Goal: Task Accomplishment & Management: Use online tool/utility

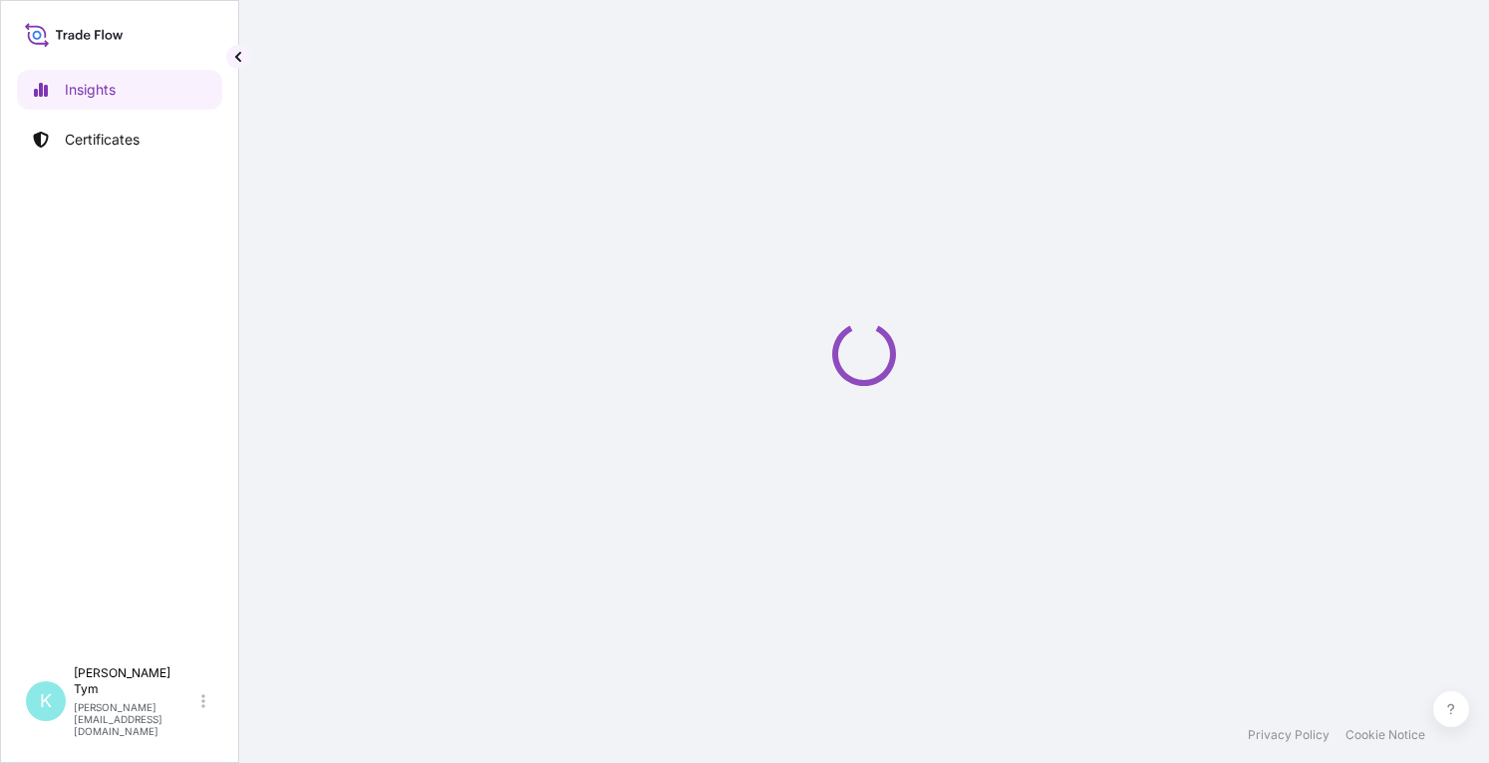
select select "2025"
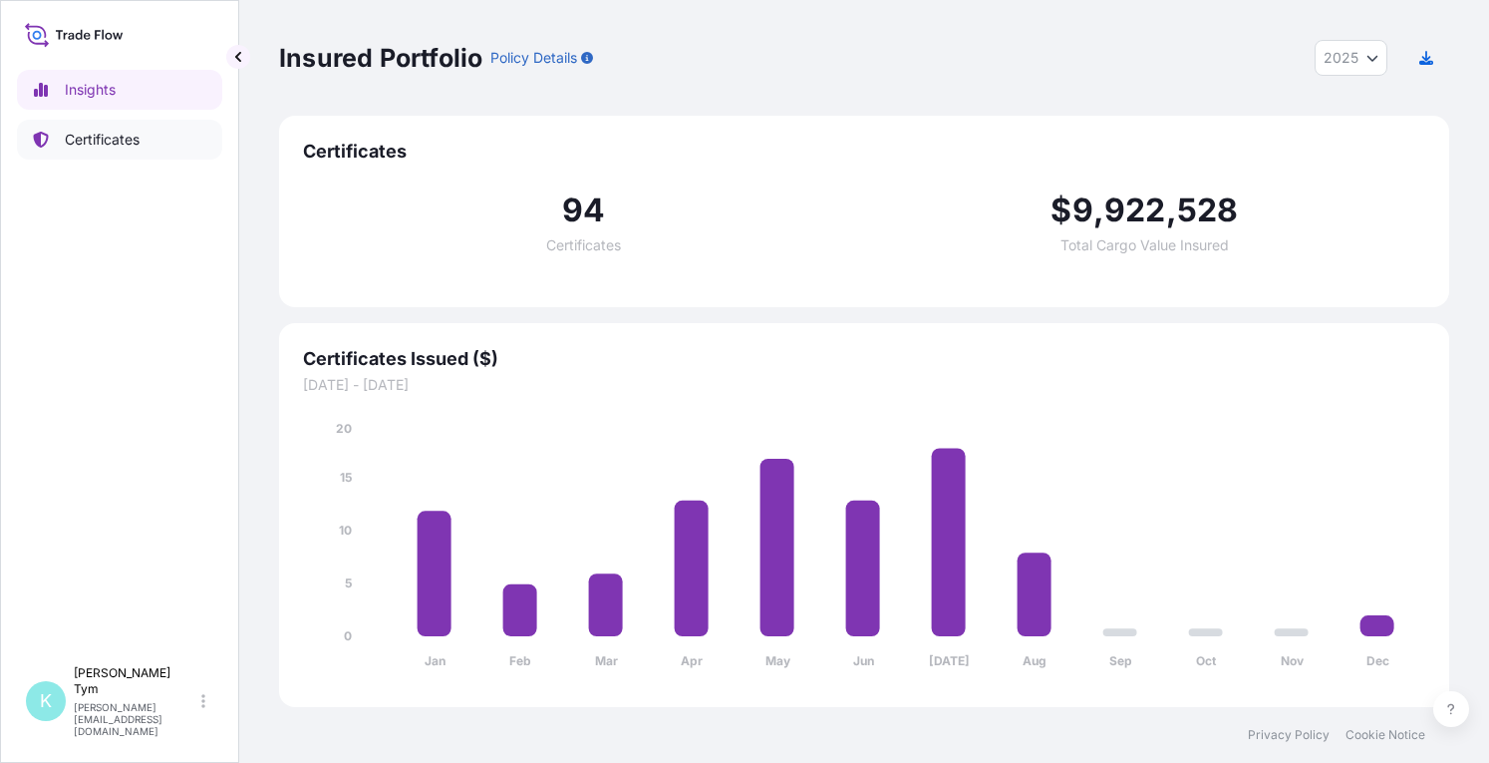
click at [116, 138] on p "Certificates" at bounding box center [102, 140] width 75 height 20
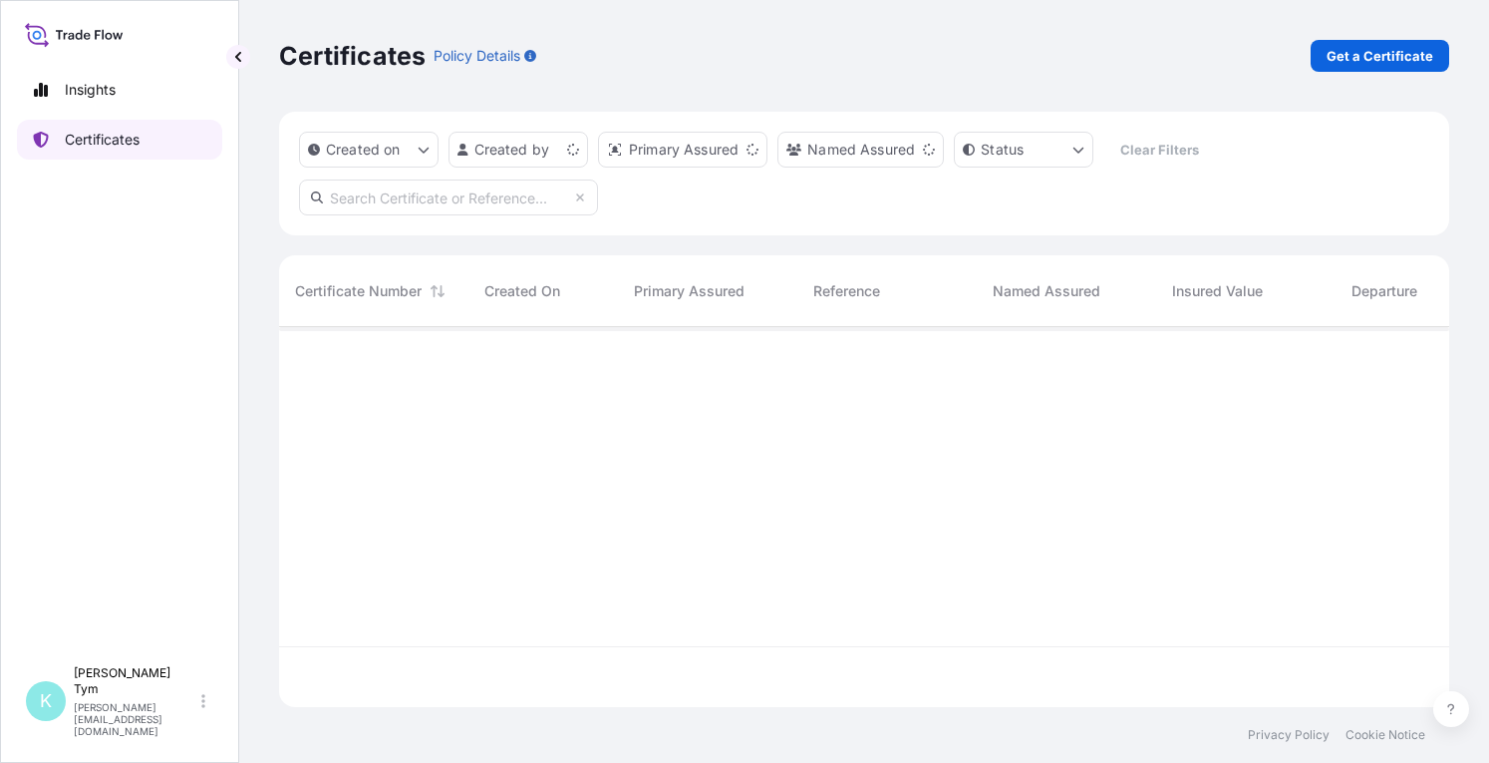
scroll to position [376, 1154]
click at [499, 200] on input "text" at bounding box center [448, 197] width 299 height 36
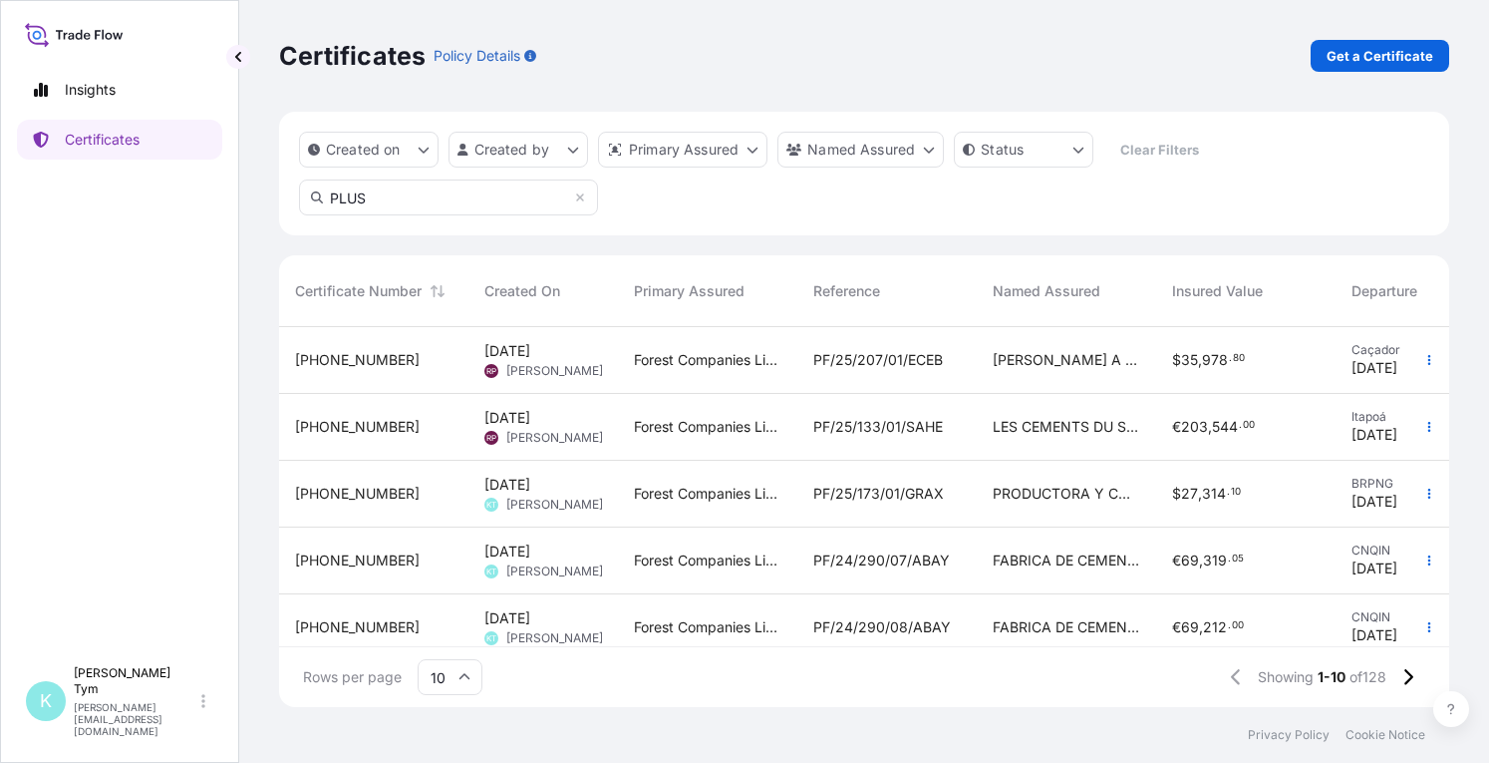
type input "PLUS"
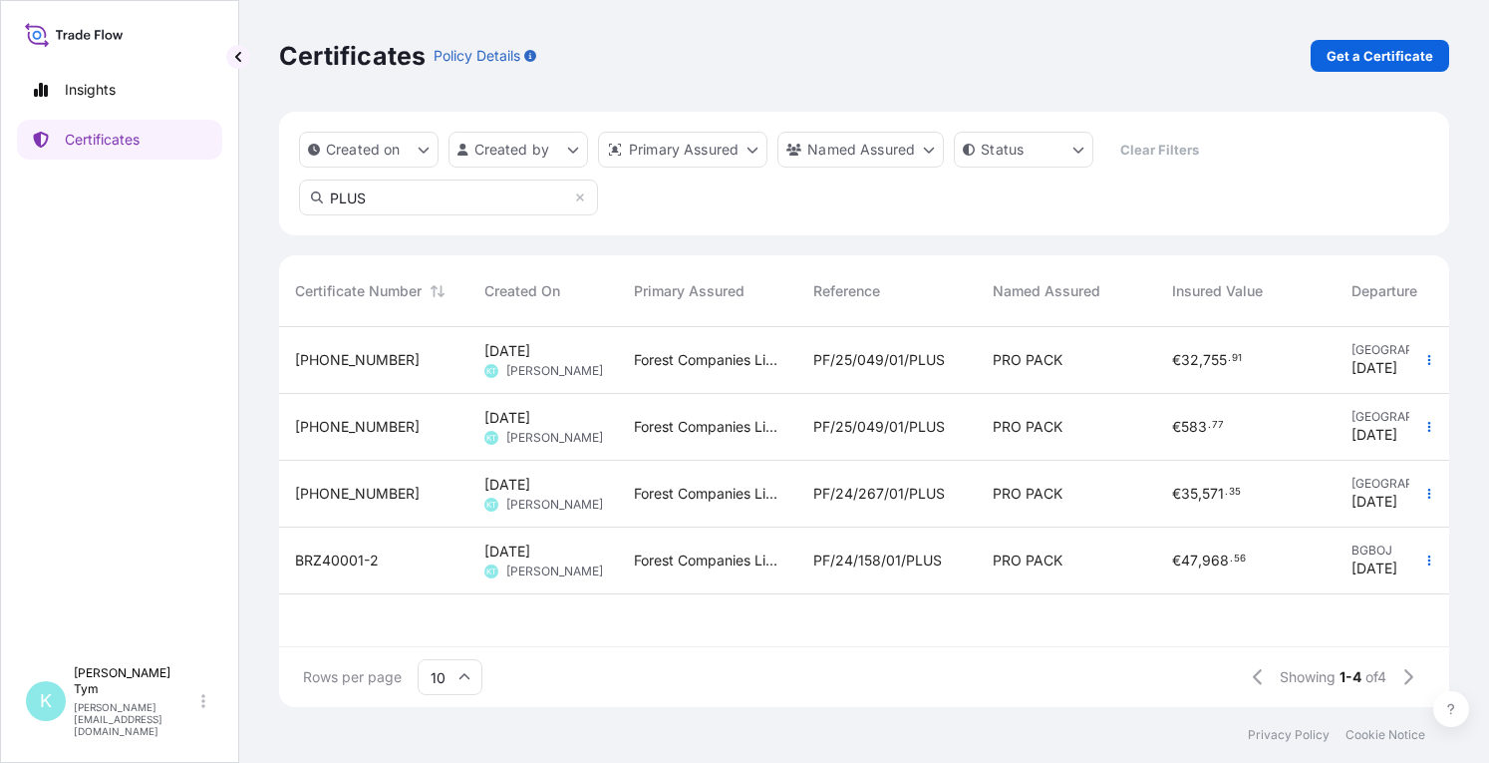
click at [839, 364] on span "PF/25/049/01/PLUS" at bounding box center [879, 360] width 132 height 20
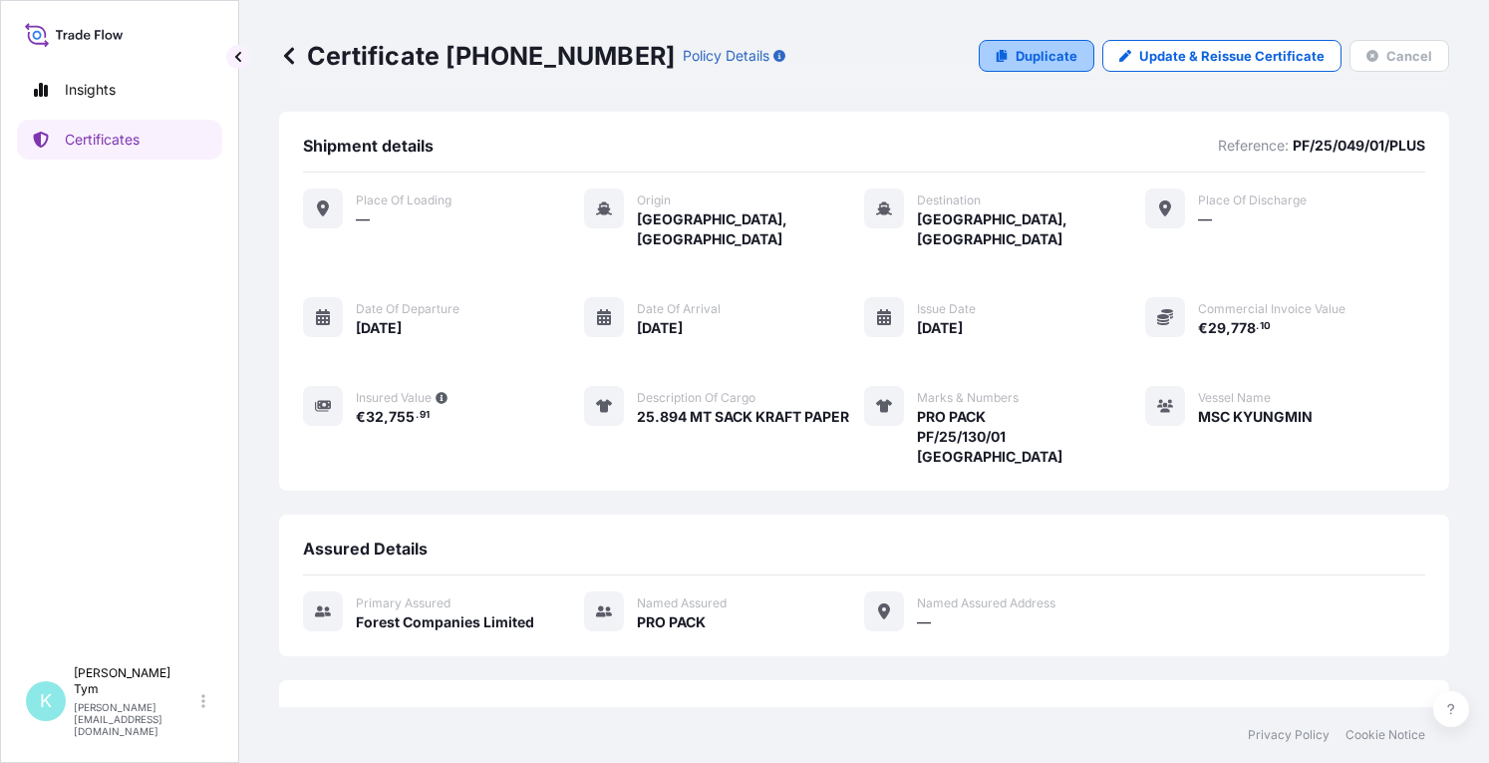
click at [1048, 56] on p "Duplicate" at bounding box center [1047, 56] width 62 height 20
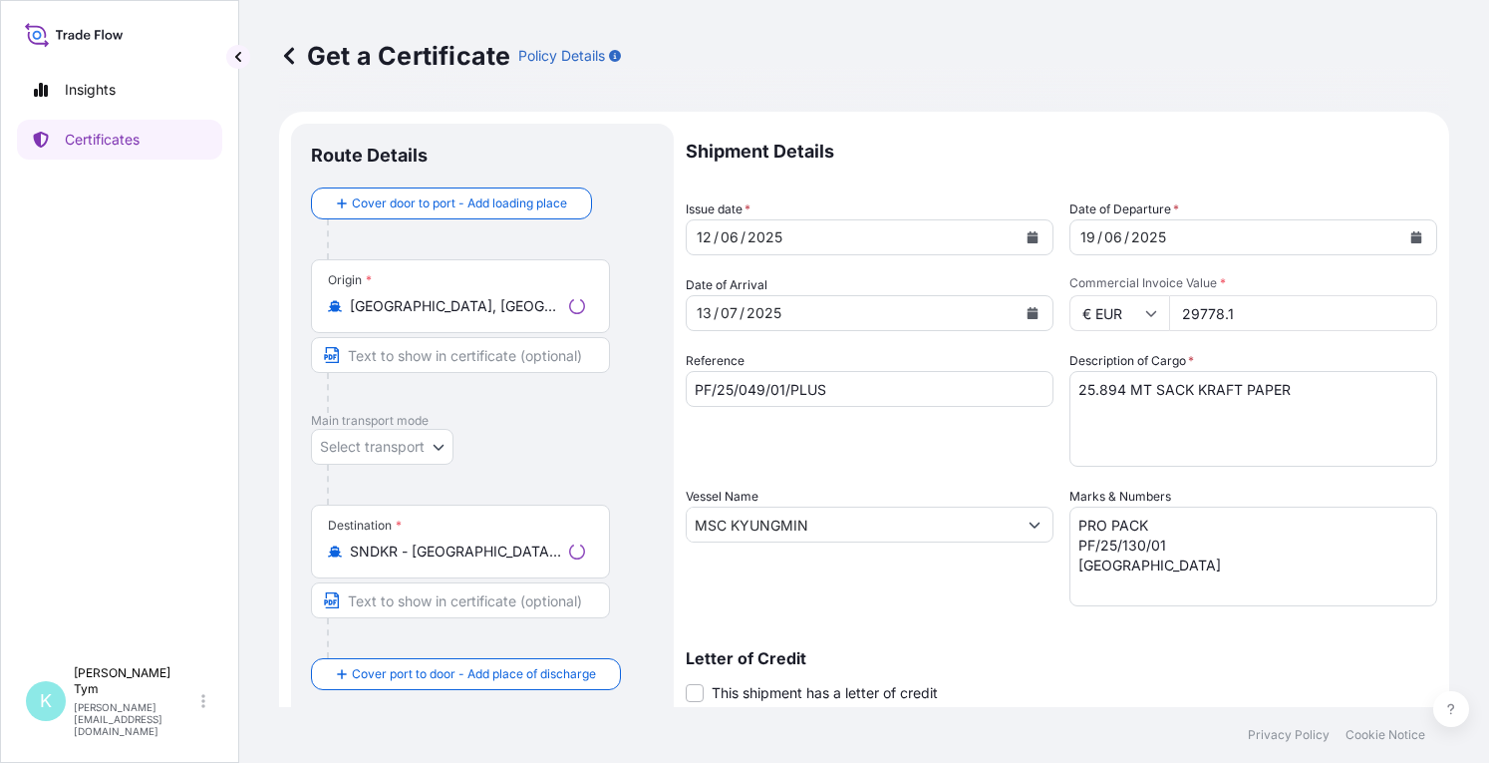
select select "31422"
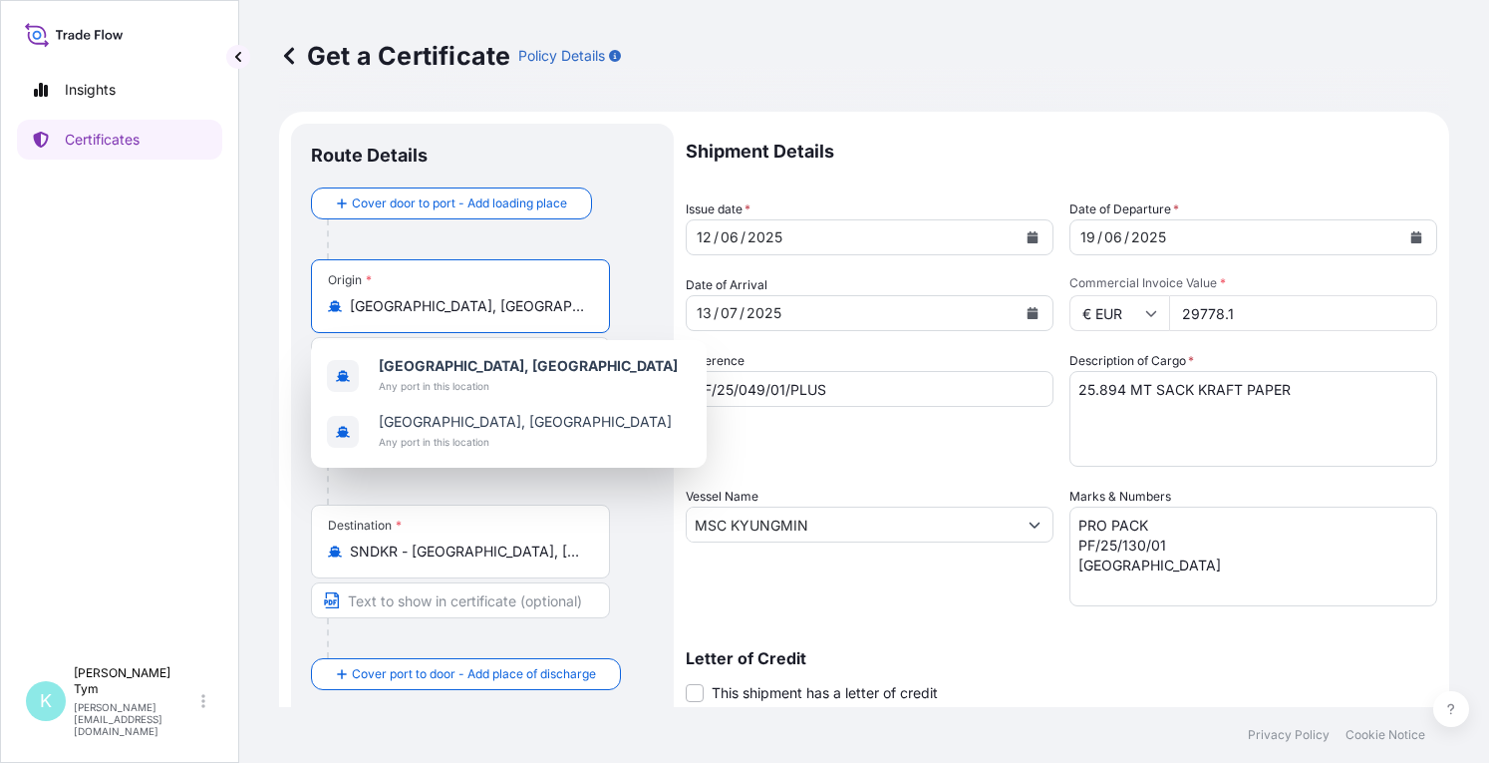
click at [506, 306] on input "[GEOGRAPHIC_DATA], [GEOGRAPHIC_DATA]" at bounding box center [467, 306] width 235 height 20
drag, startPoint x: 512, startPoint y: 306, endPoint x: 349, endPoint y: 296, distance: 163.8
click at [349, 296] on div "[GEOGRAPHIC_DATA], [GEOGRAPHIC_DATA]" at bounding box center [460, 306] width 265 height 20
drag, startPoint x: 515, startPoint y: 304, endPoint x: 296, endPoint y: 312, distance: 219.4
click at [296, 312] on div "Route Details Cover door to port - Add loading place Place of loading Road / [G…" at bounding box center [482, 551] width 383 height 854
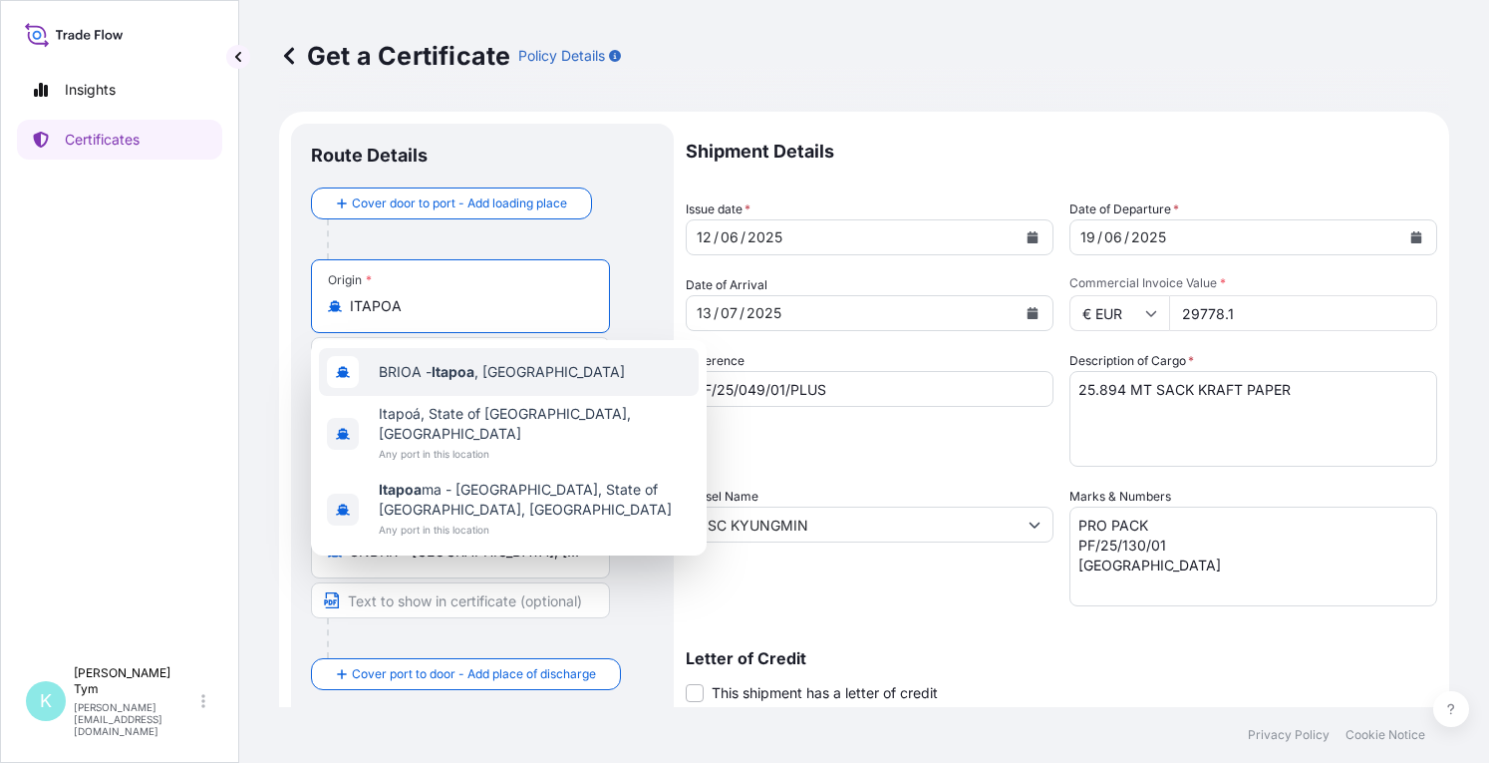
click at [494, 377] on span "BRIOA - Itapoa , [GEOGRAPHIC_DATA]" at bounding box center [502, 372] width 246 height 20
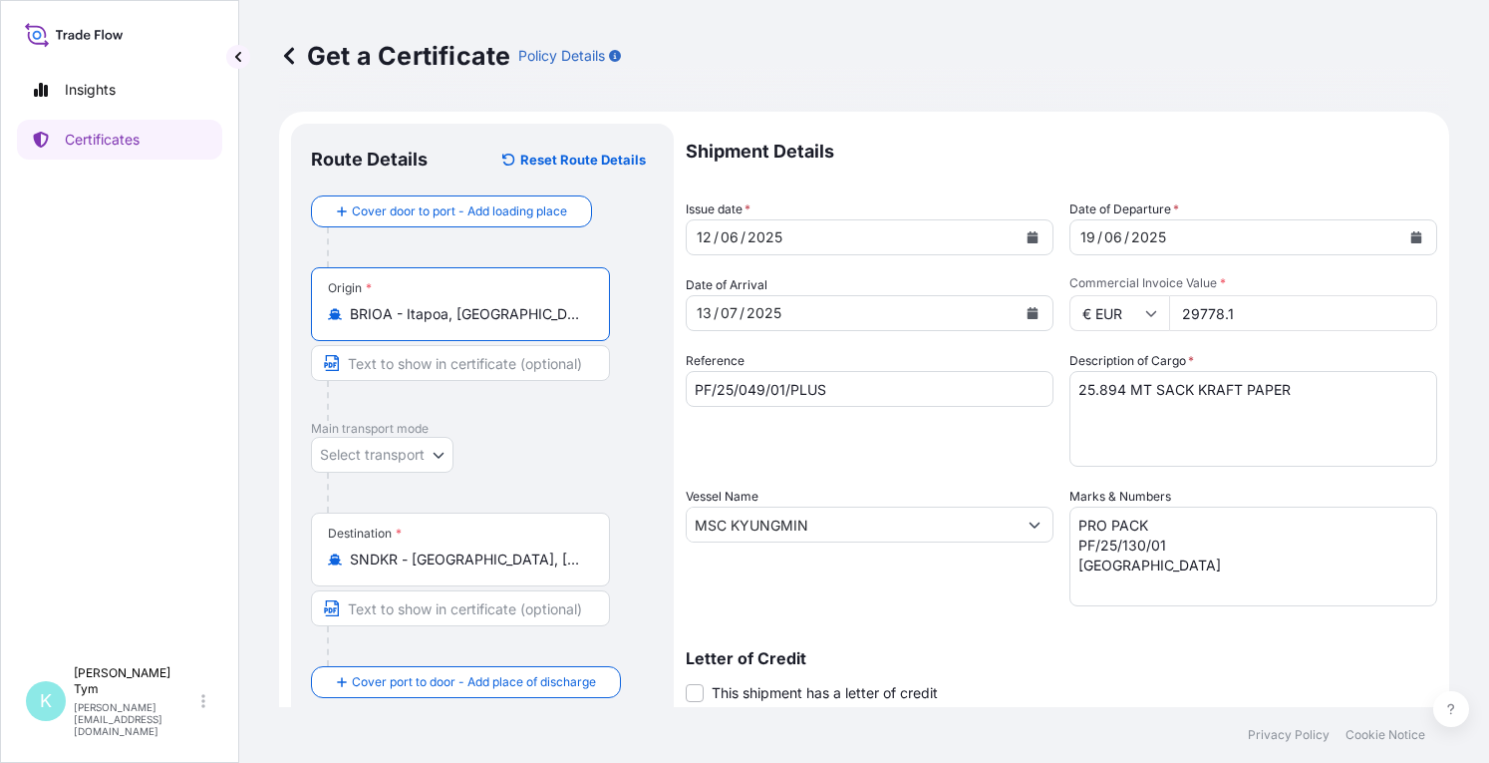
type input "BRIOA - Itapoa, [GEOGRAPHIC_DATA]"
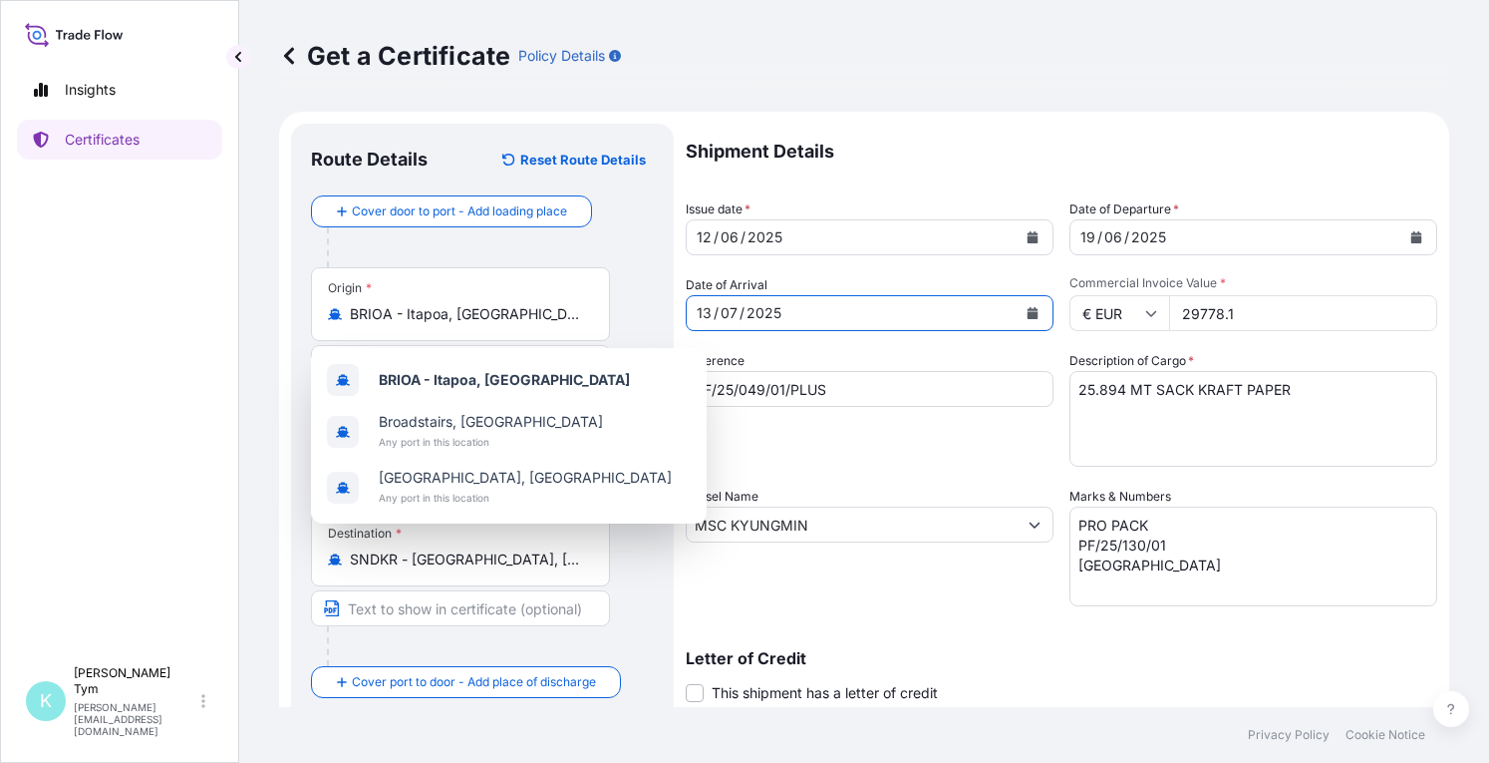
click at [1028, 310] on icon "Calendar" at bounding box center [1033, 313] width 11 height 12
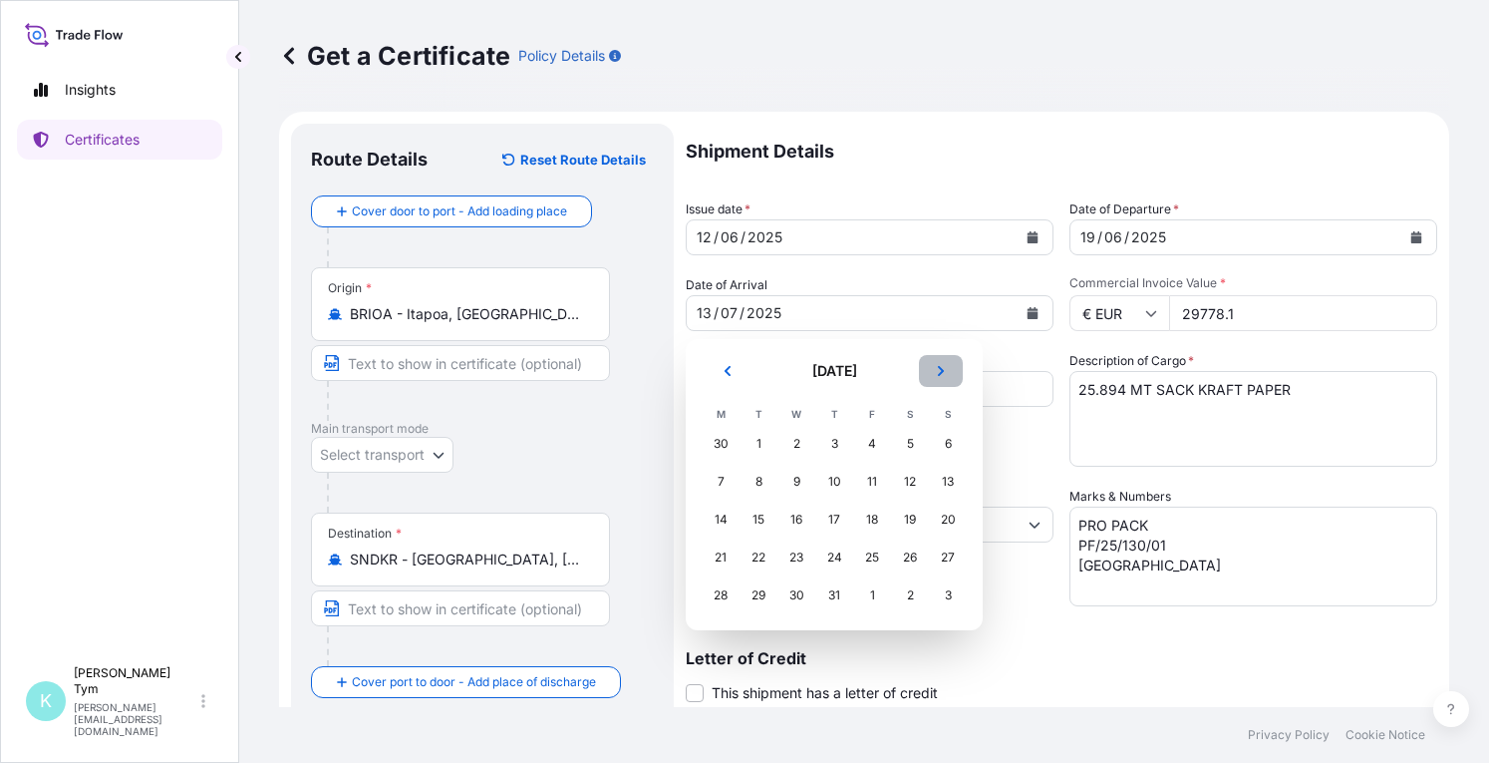
click at [940, 371] on icon "Next" at bounding box center [941, 371] width 12 height 12
click at [875, 478] on div "12" at bounding box center [872, 481] width 36 height 36
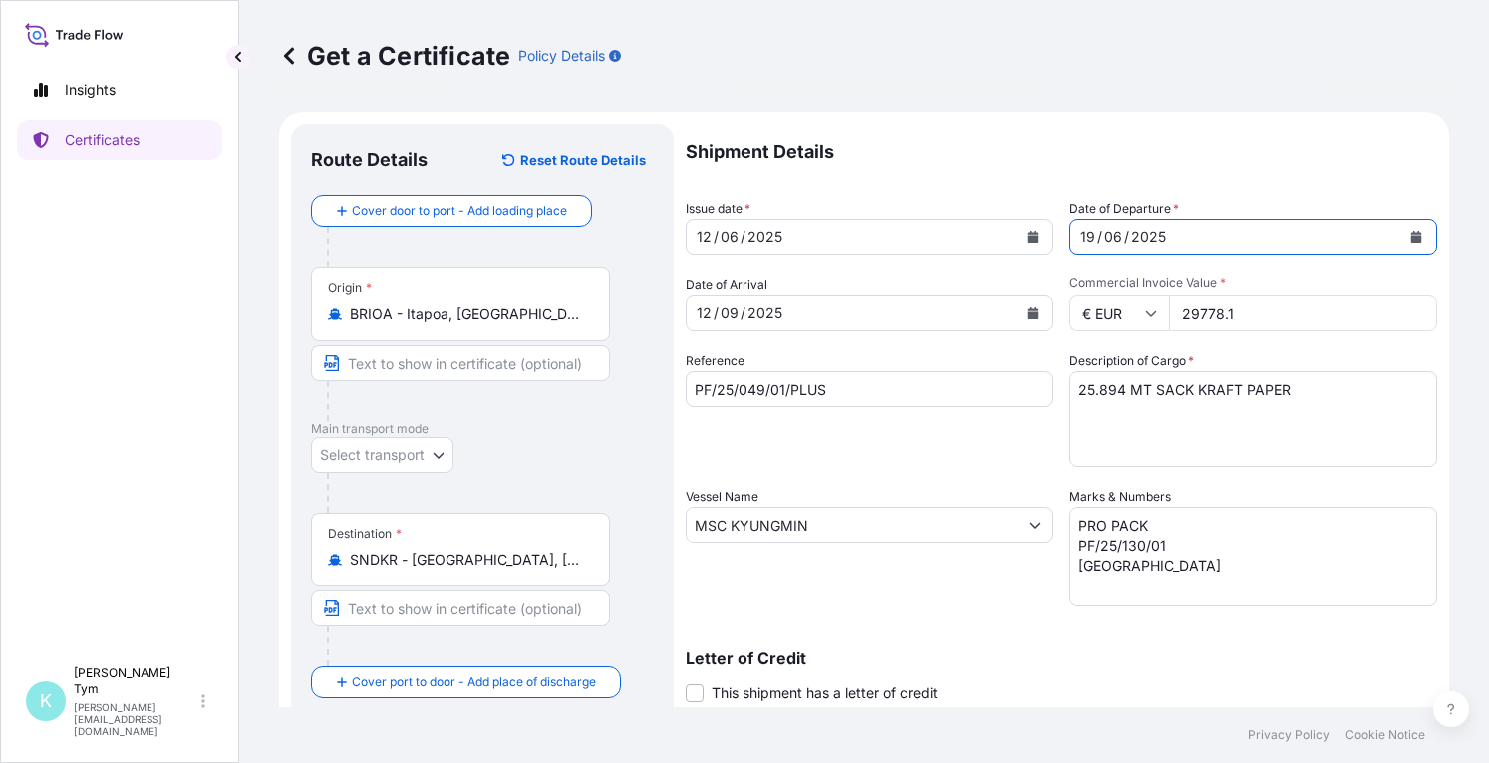
click at [1411, 236] on icon "Calendar" at bounding box center [1416, 237] width 11 height 12
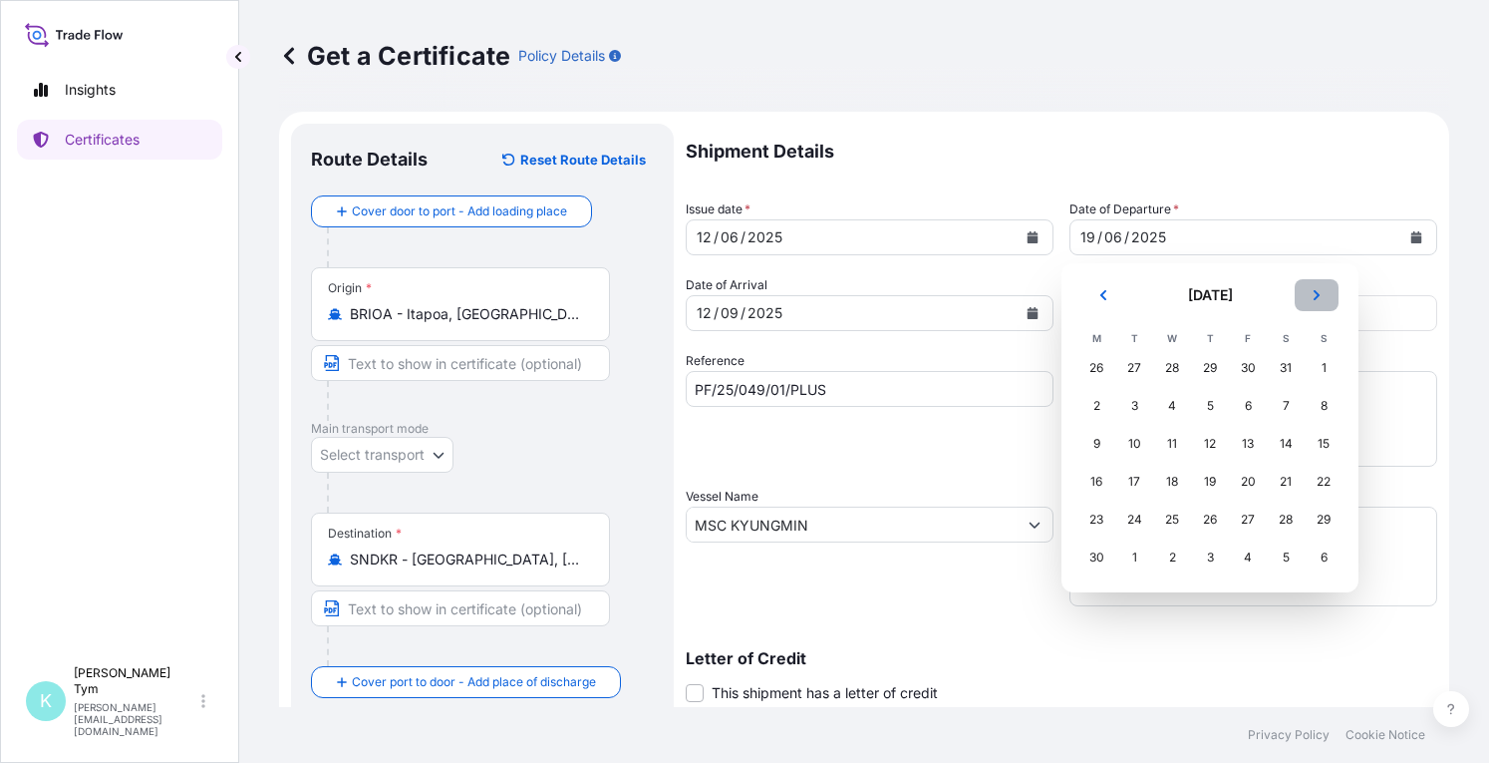
click at [1327, 296] on button "Next" at bounding box center [1317, 295] width 44 height 32
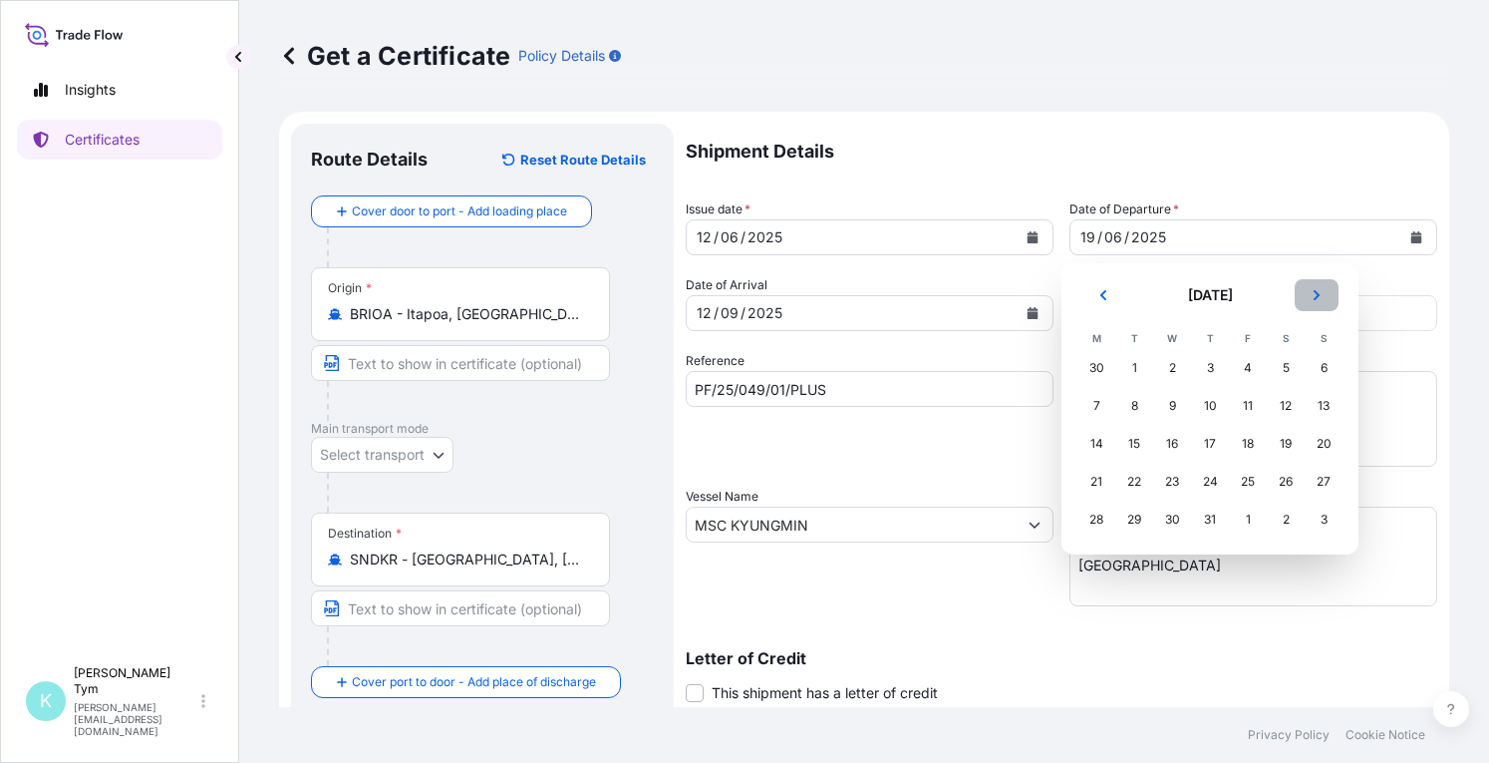
click at [1327, 296] on button "Next" at bounding box center [1317, 295] width 44 height 32
click at [1174, 442] on div "13" at bounding box center [1172, 444] width 36 height 36
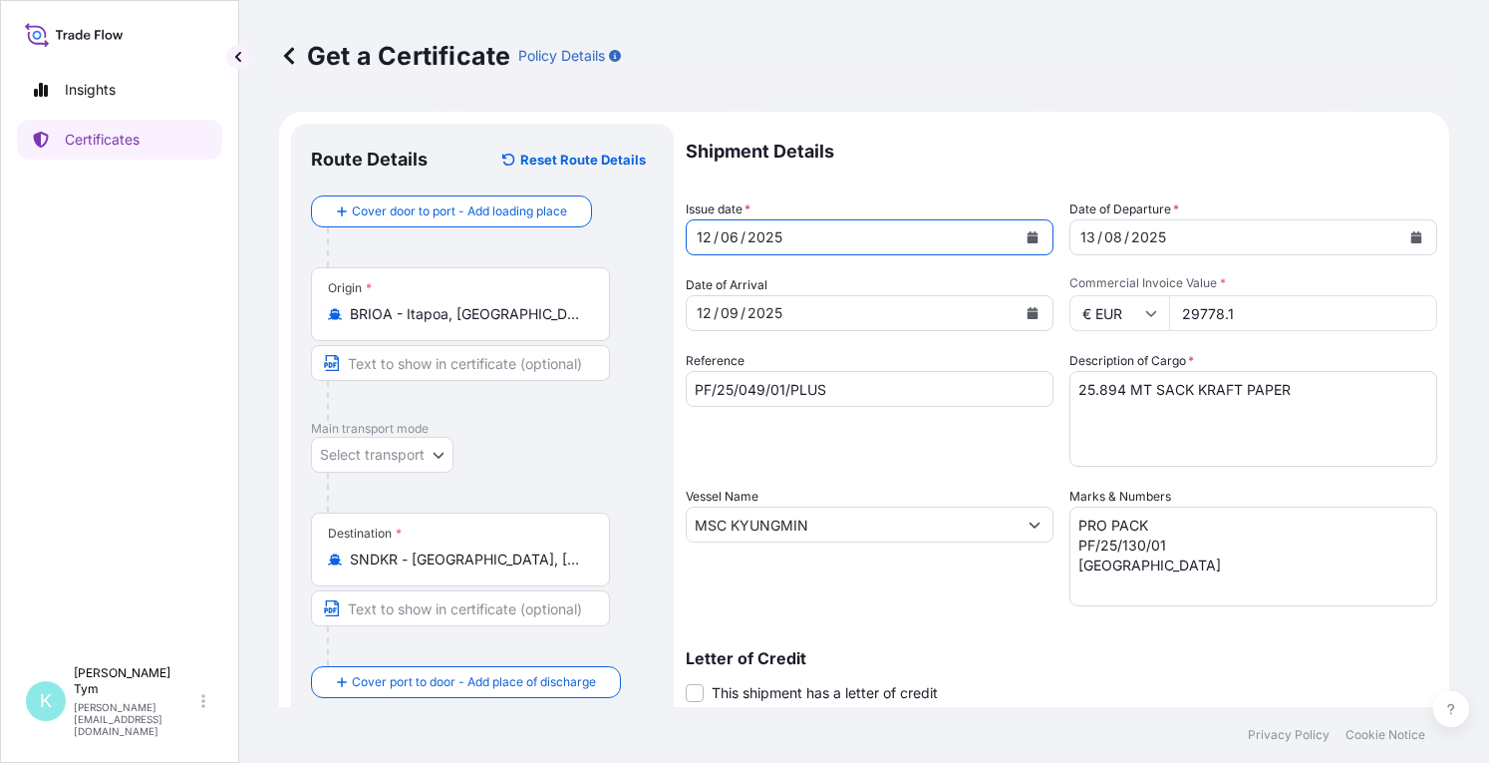
click at [1028, 234] on icon "Calendar" at bounding box center [1033, 237] width 11 height 12
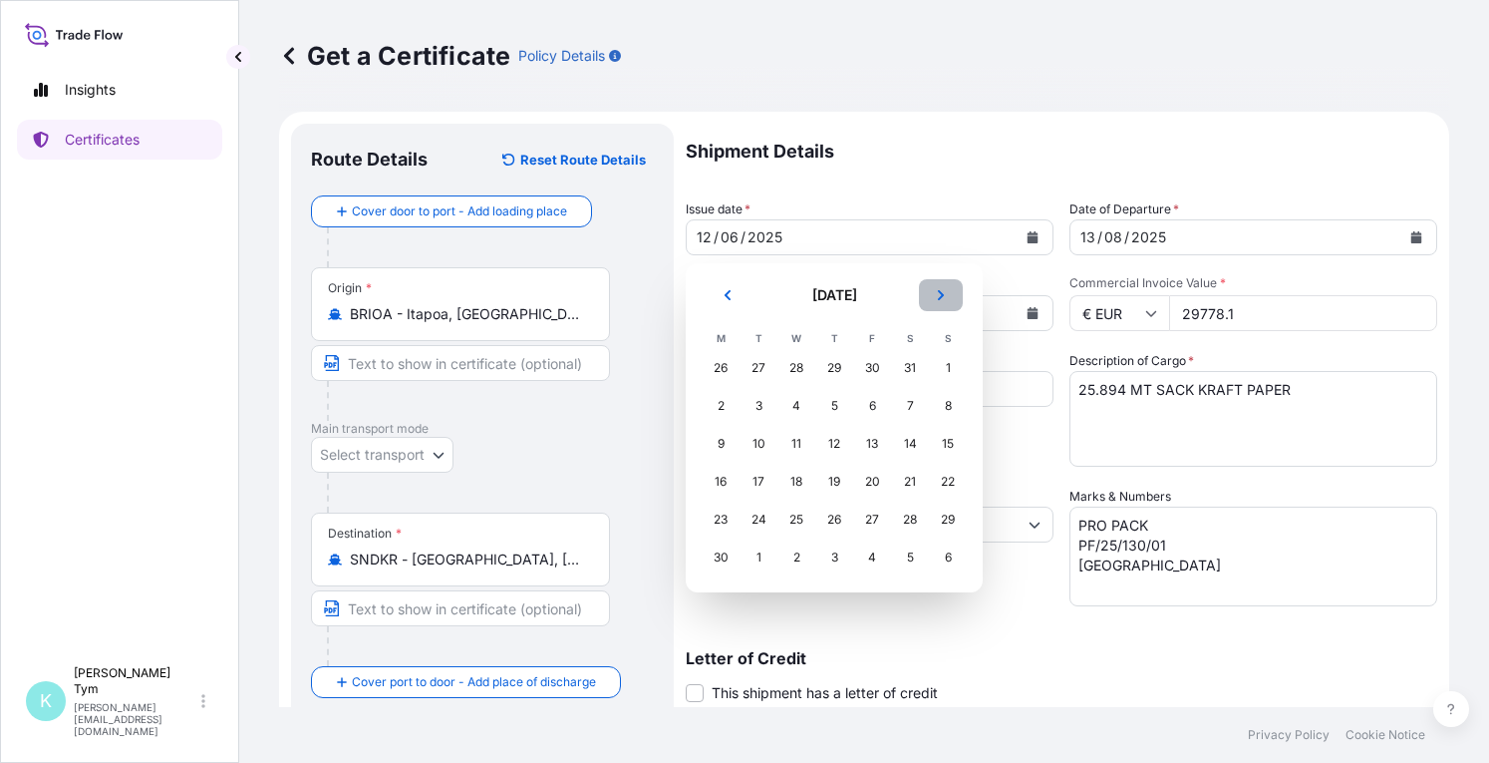
click at [940, 292] on icon "Next" at bounding box center [941, 295] width 6 height 10
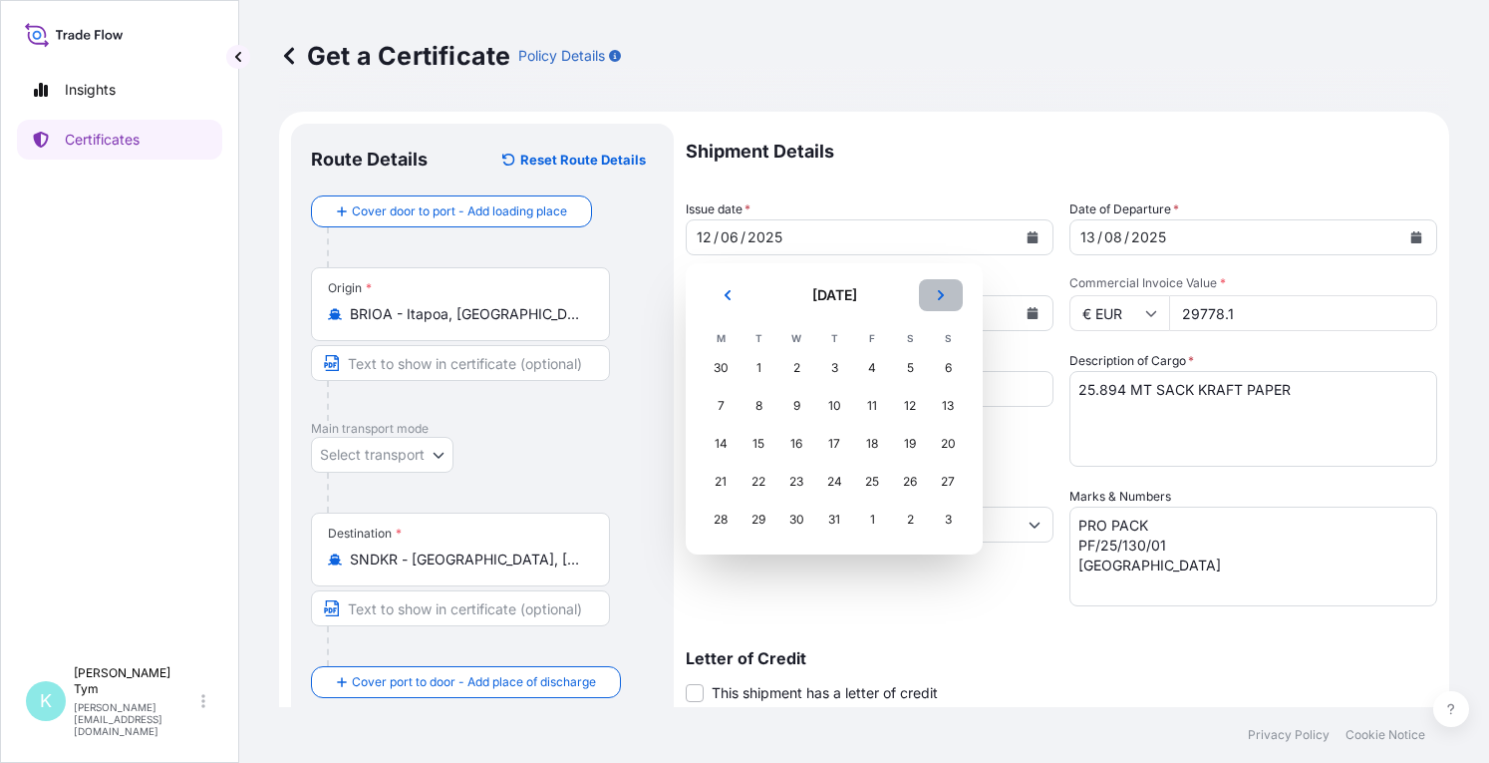
click at [940, 292] on icon "Next" at bounding box center [941, 295] width 6 height 10
click at [762, 440] on div "12" at bounding box center [759, 444] width 36 height 36
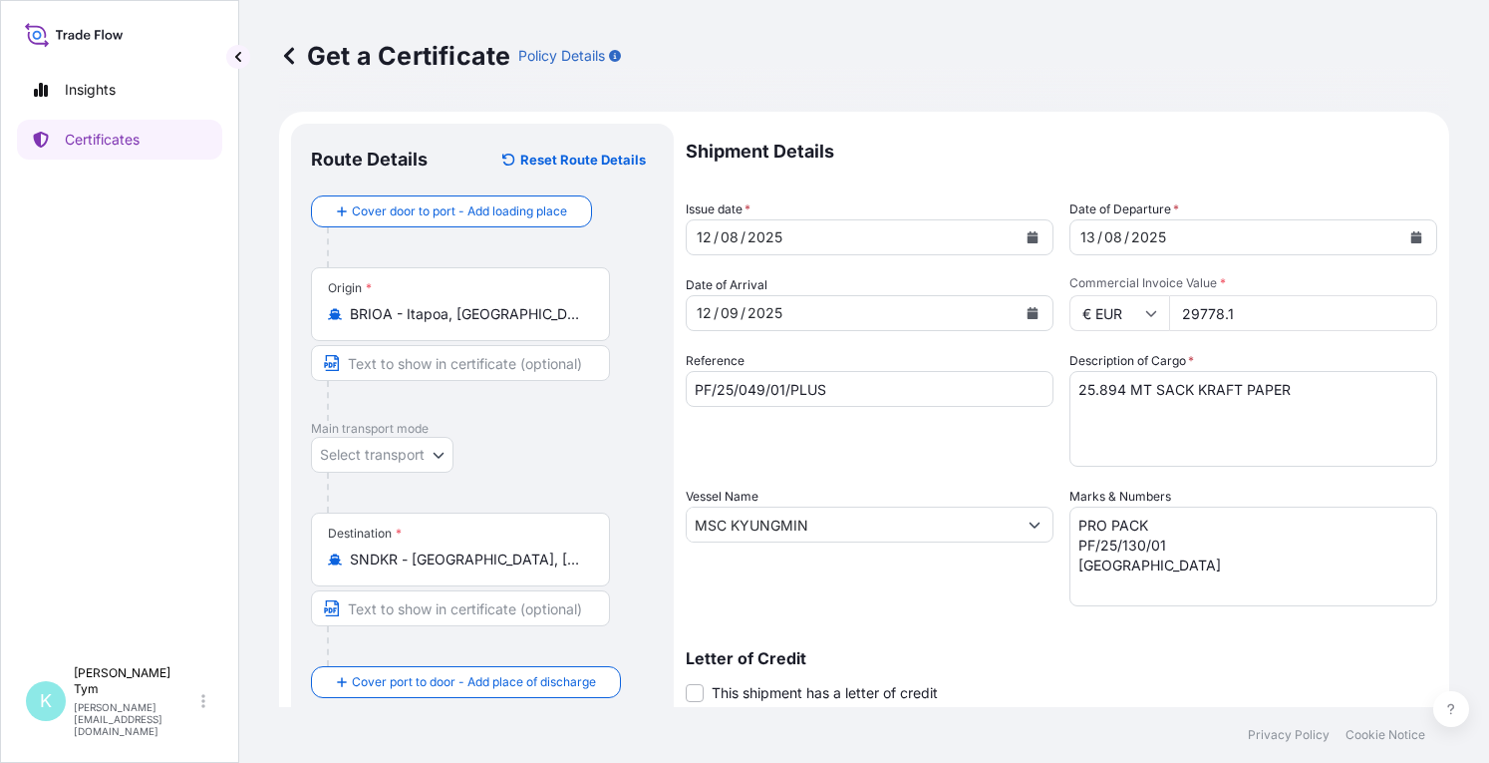
drag, startPoint x: 1235, startPoint y: 312, endPoint x: 1164, endPoint y: 311, distance: 70.8
click at [1169, 311] on input "29778.1" at bounding box center [1303, 313] width 268 height 36
click at [1232, 316] on input "39408.35" at bounding box center [1303, 313] width 268 height 36
type input "39408.95"
drag, startPoint x: 1116, startPoint y: 384, endPoint x: 1066, endPoint y: 391, distance: 51.3
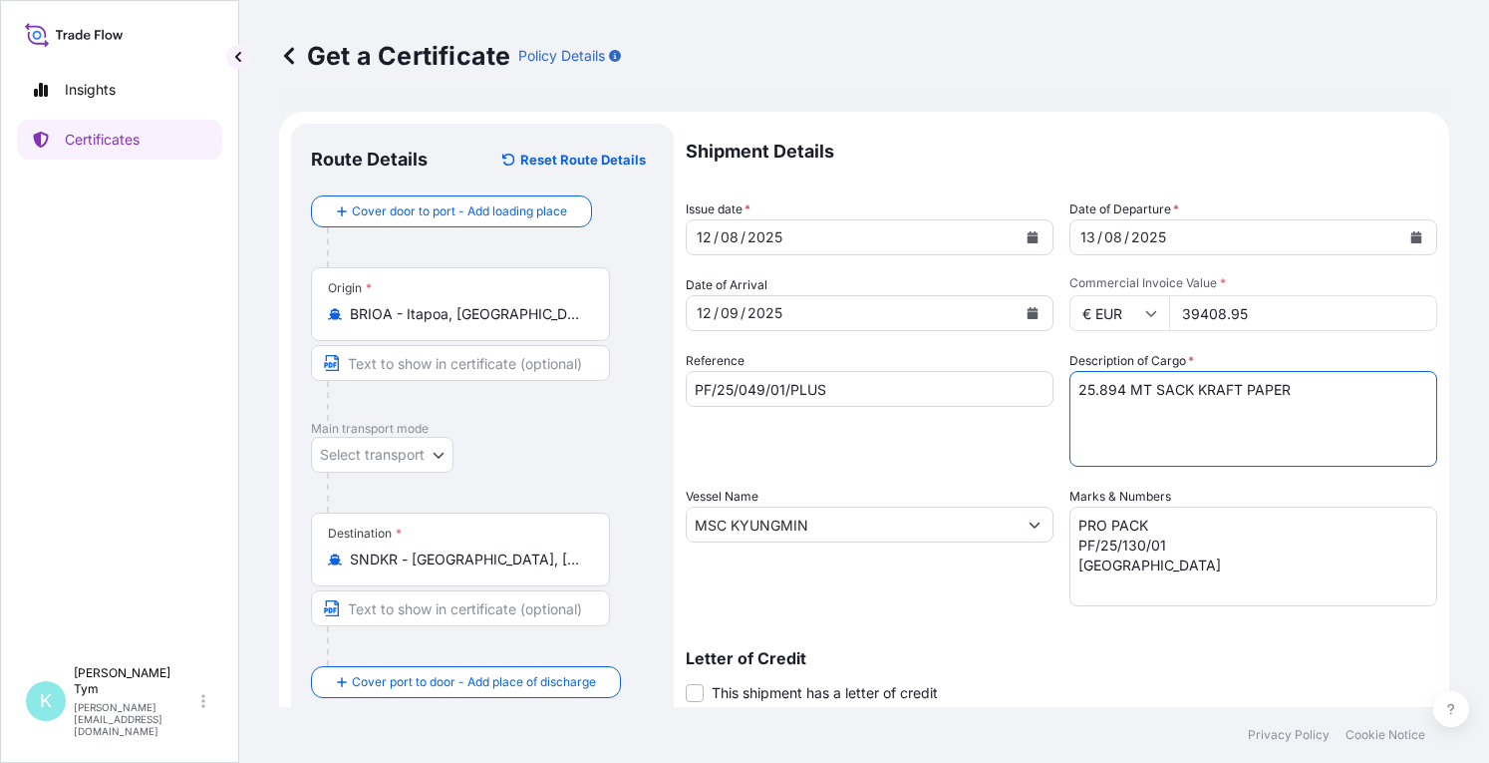
click at [1070, 391] on textarea "25.894 MT SACK KRAFT PAPER" at bounding box center [1254, 419] width 368 height 96
type textarea "49.571 MT SACK KRAFT PAPER"
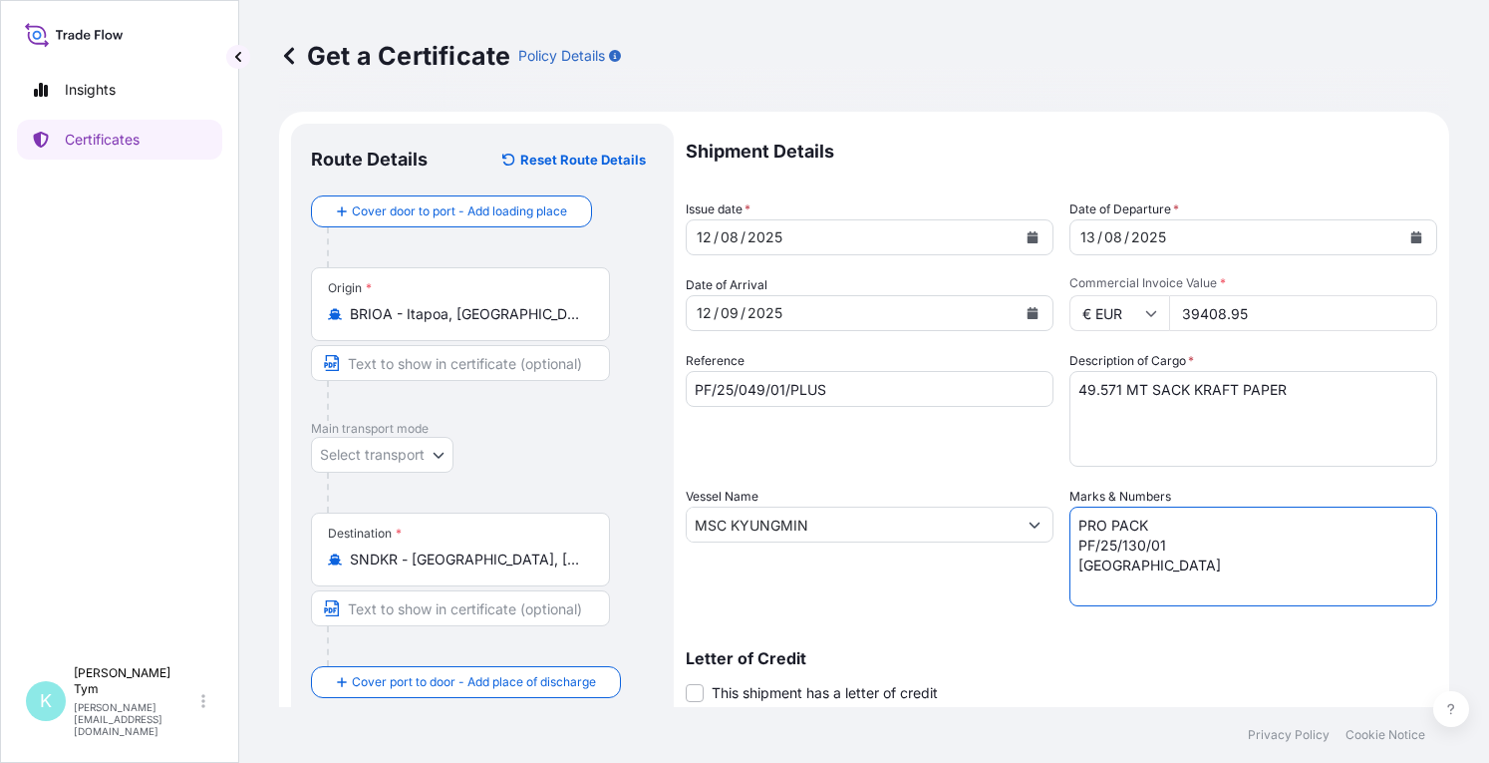
click at [1119, 545] on textarea "PRO PACK PF/25/130/01 [GEOGRAPHIC_DATA]" at bounding box center [1254, 556] width 368 height 100
type textarea "PRO PACK PF/25/044/01 [GEOGRAPHIC_DATA]"
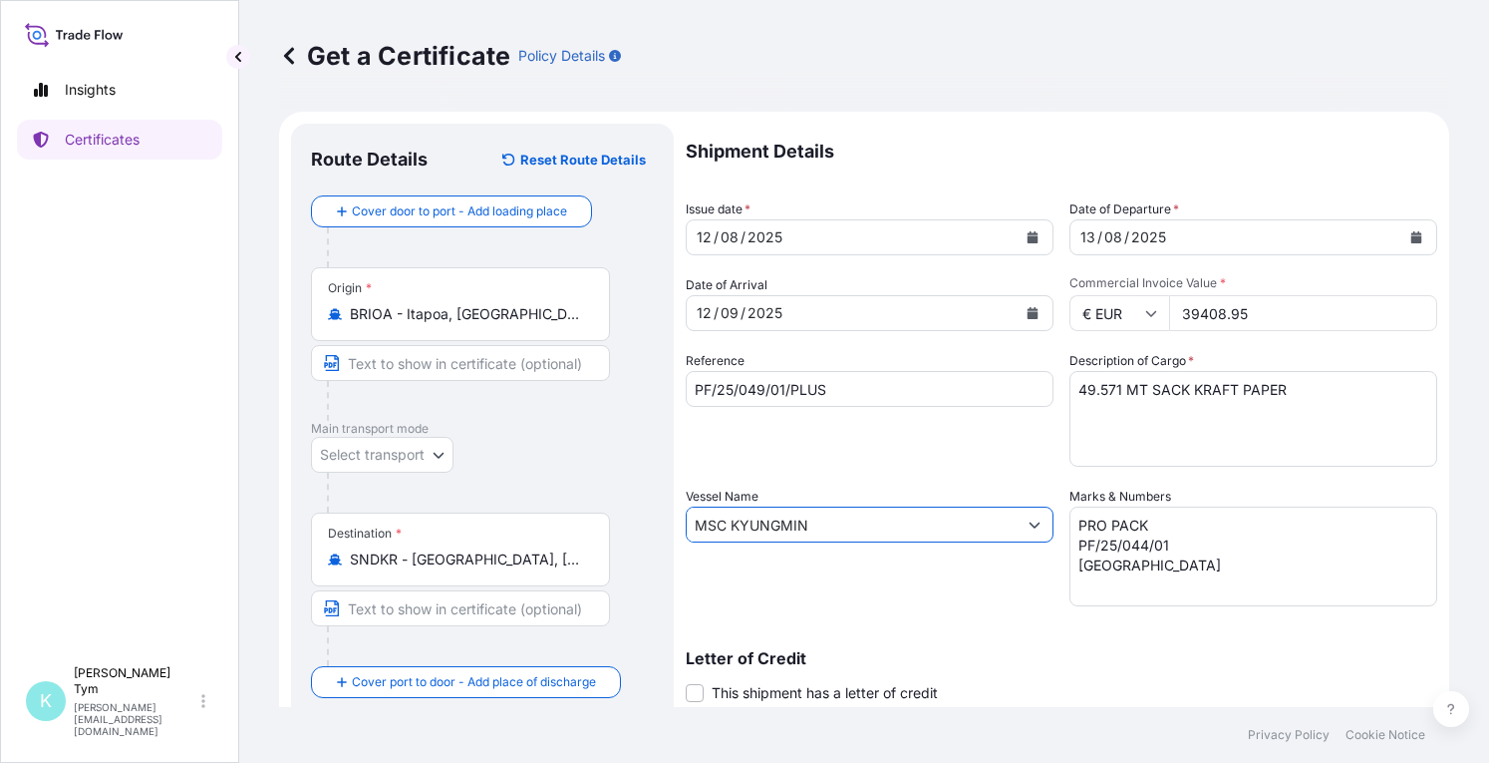
drag, startPoint x: 810, startPoint y: 532, endPoint x: 670, endPoint y: 531, distance: 140.5
click at [670, 531] on form "Route Details Reset Route Details Cover door to port - Add loading place Place …" at bounding box center [864, 551] width 1170 height 878
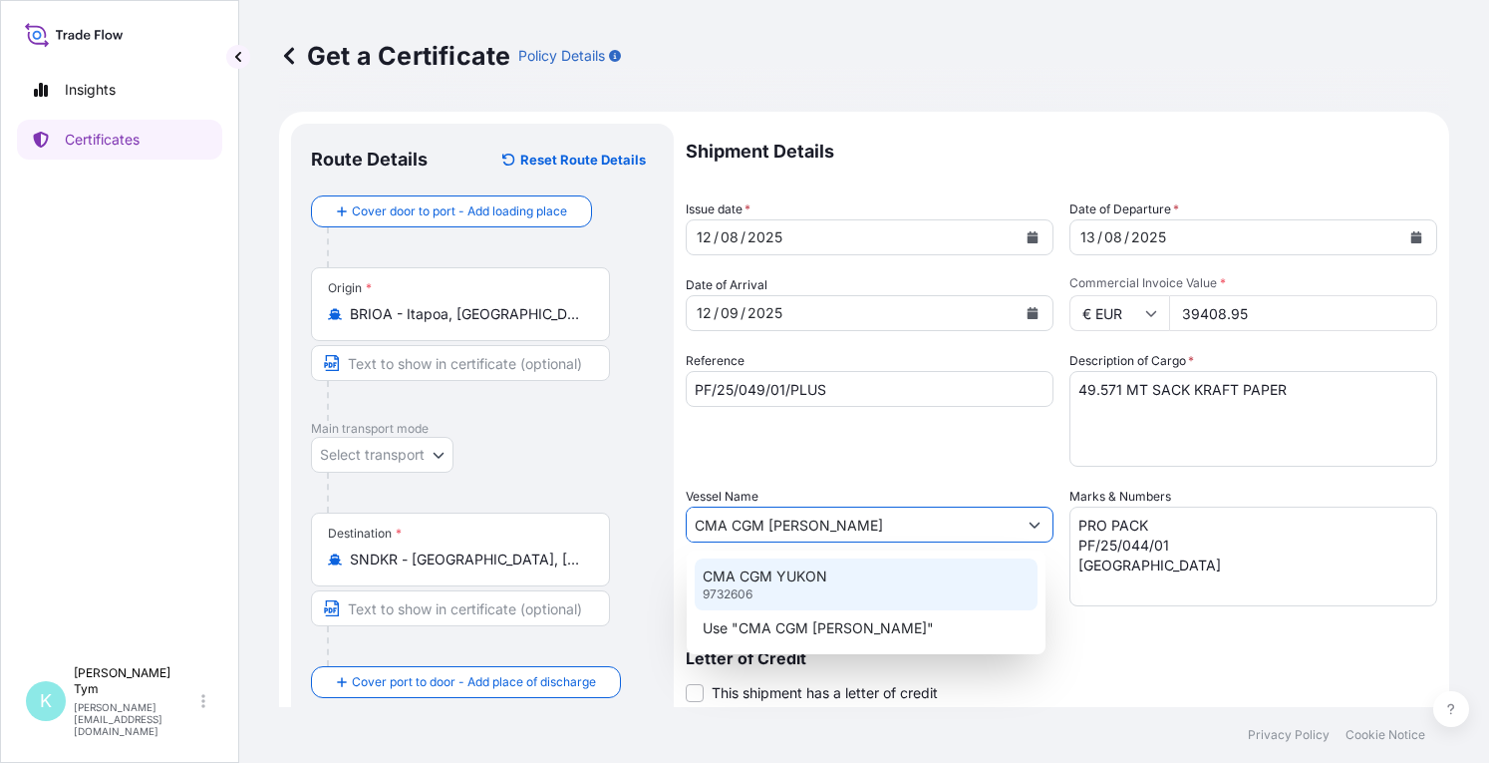
click at [734, 586] on p "9732606" at bounding box center [728, 594] width 50 height 16
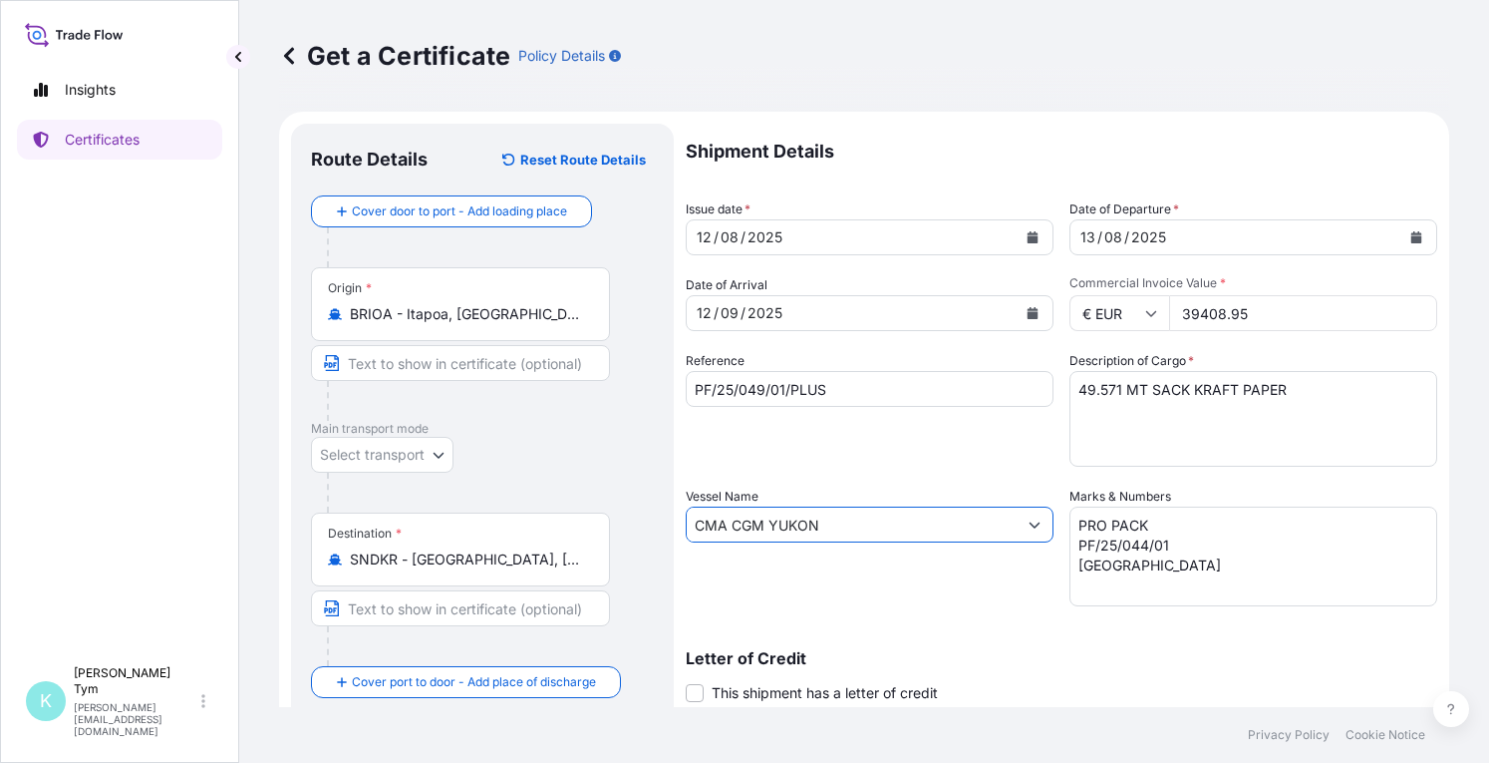
type input "CMA CGM YUKON"
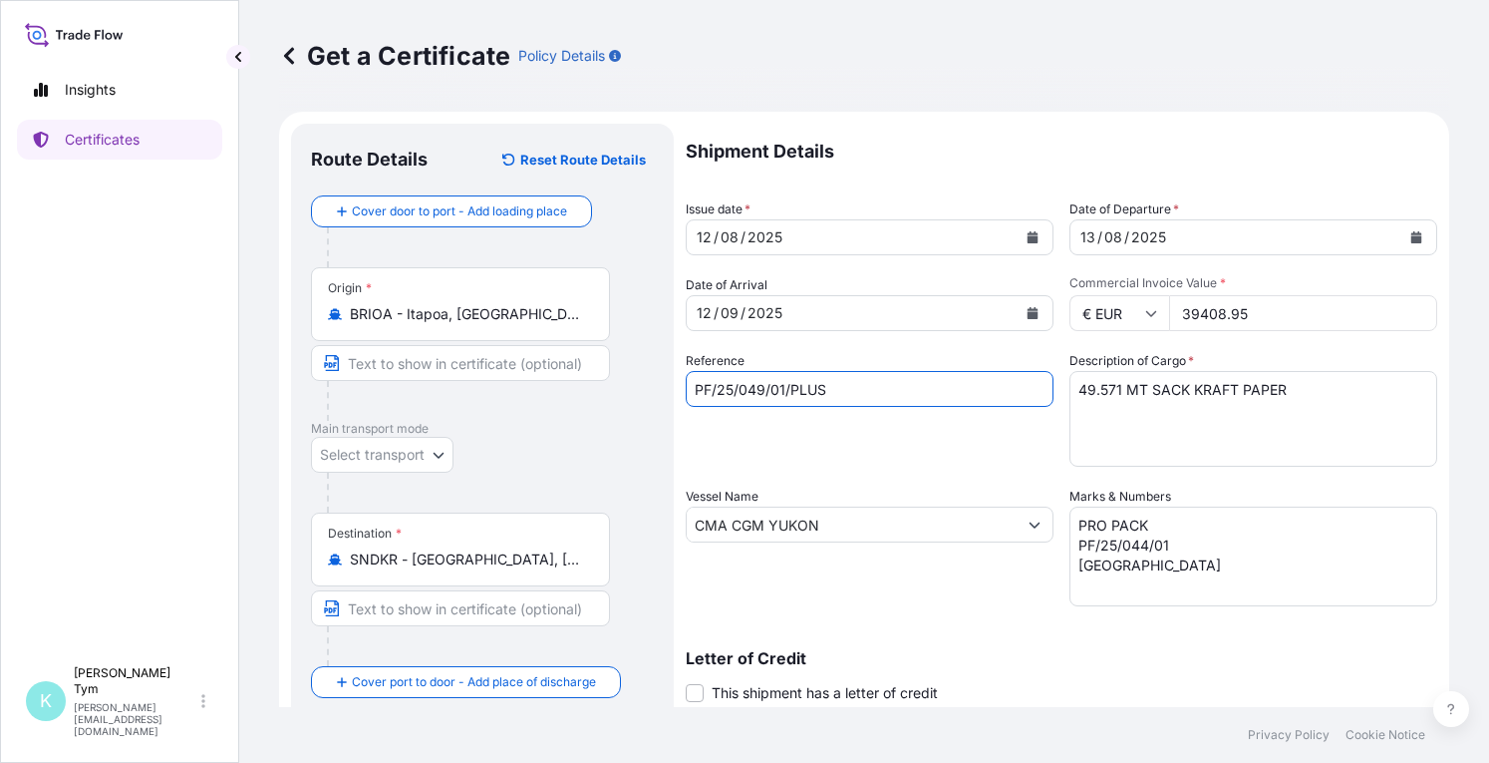
click at [753, 387] on input "PF/25/049/01/PLUS" at bounding box center [870, 389] width 368 height 36
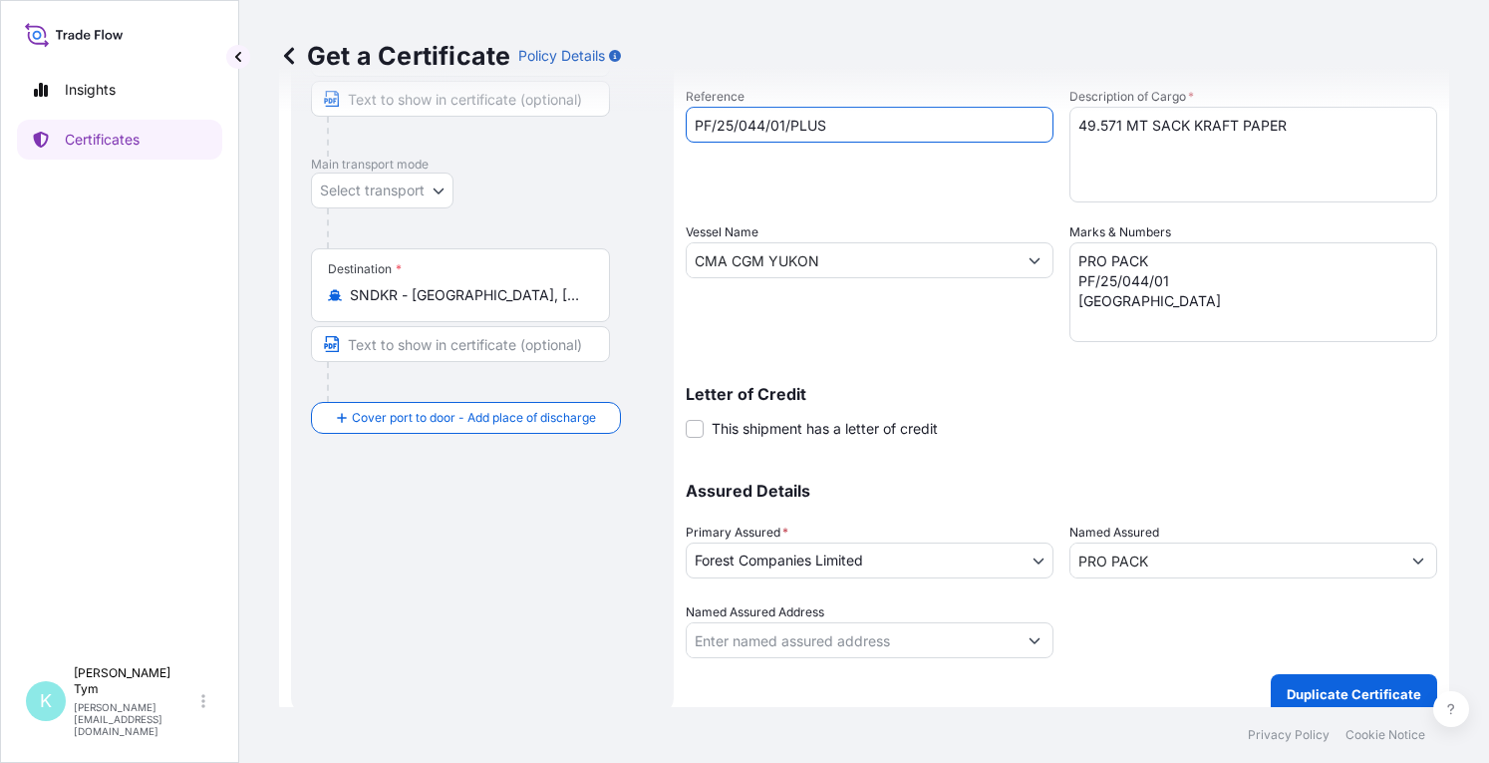
scroll to position [282, 0]
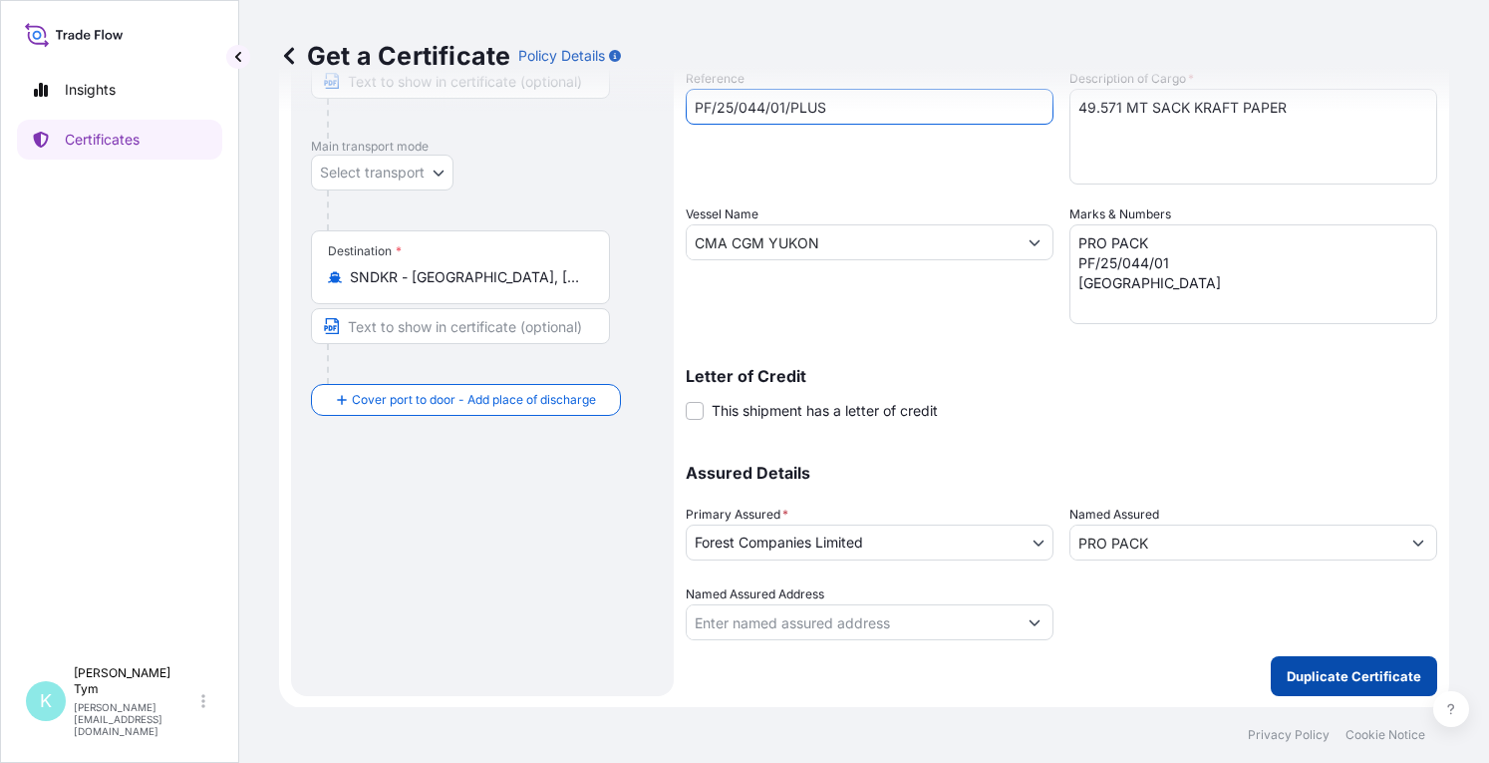
type input "PF/25/044/01/PLUS"
click at [1353, 673] on p "Duplicate Certificate" at bounding box center [1354, 676] width 135 height 20
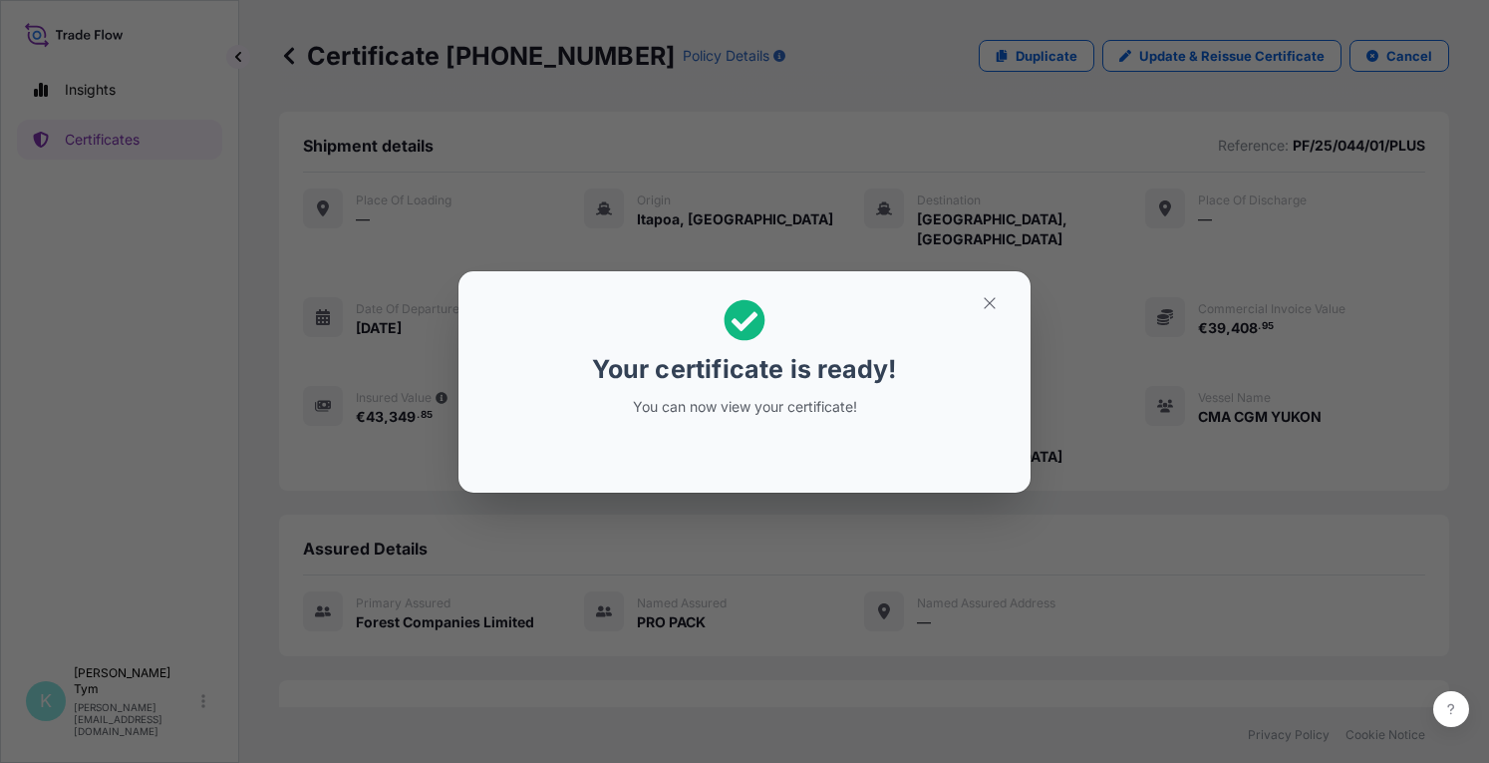
click at [439, 559] on div "Your certificate is ready! You can now view your certificate!" at bounding box center [744, 381] width 1489 height 763
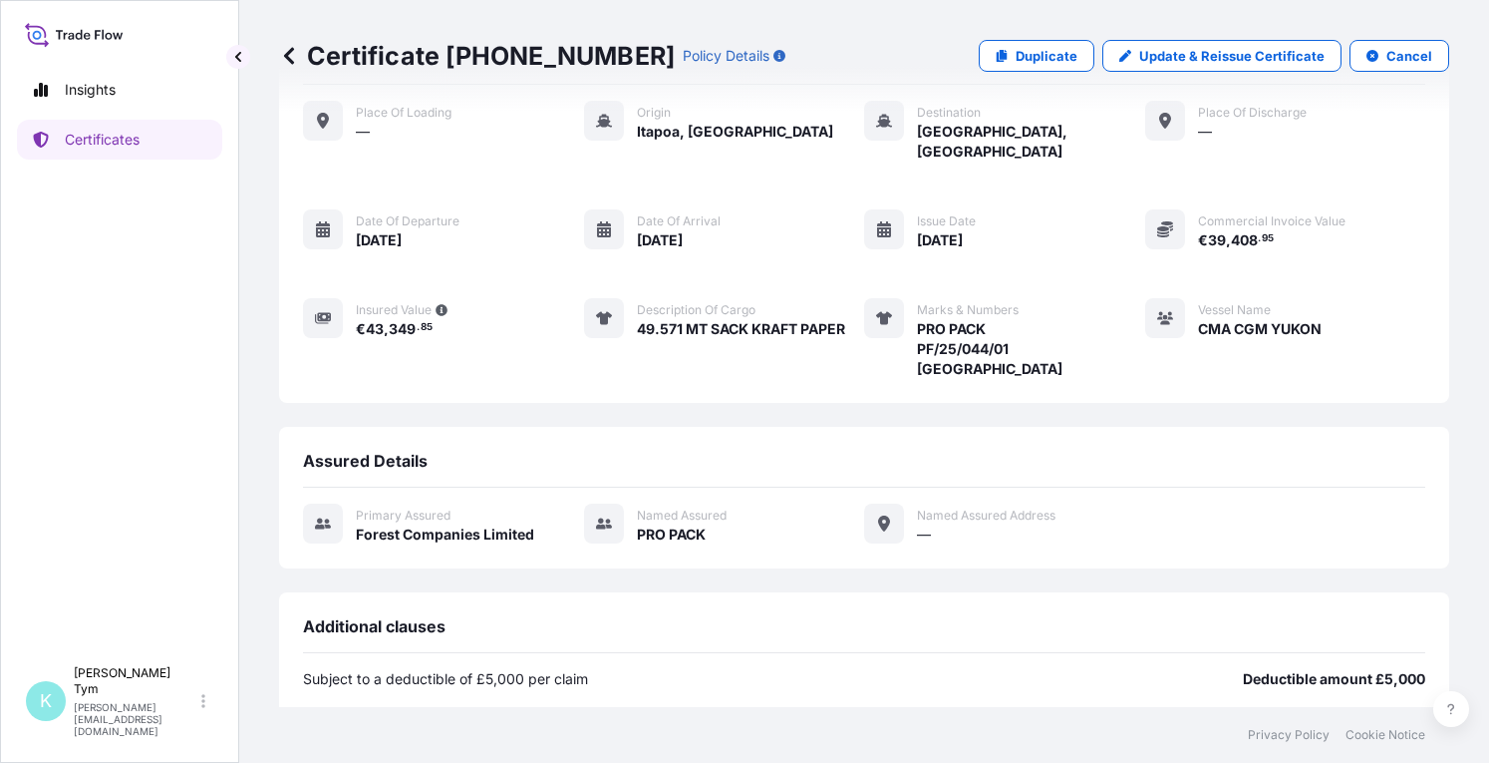
scroll to position [286, 0]
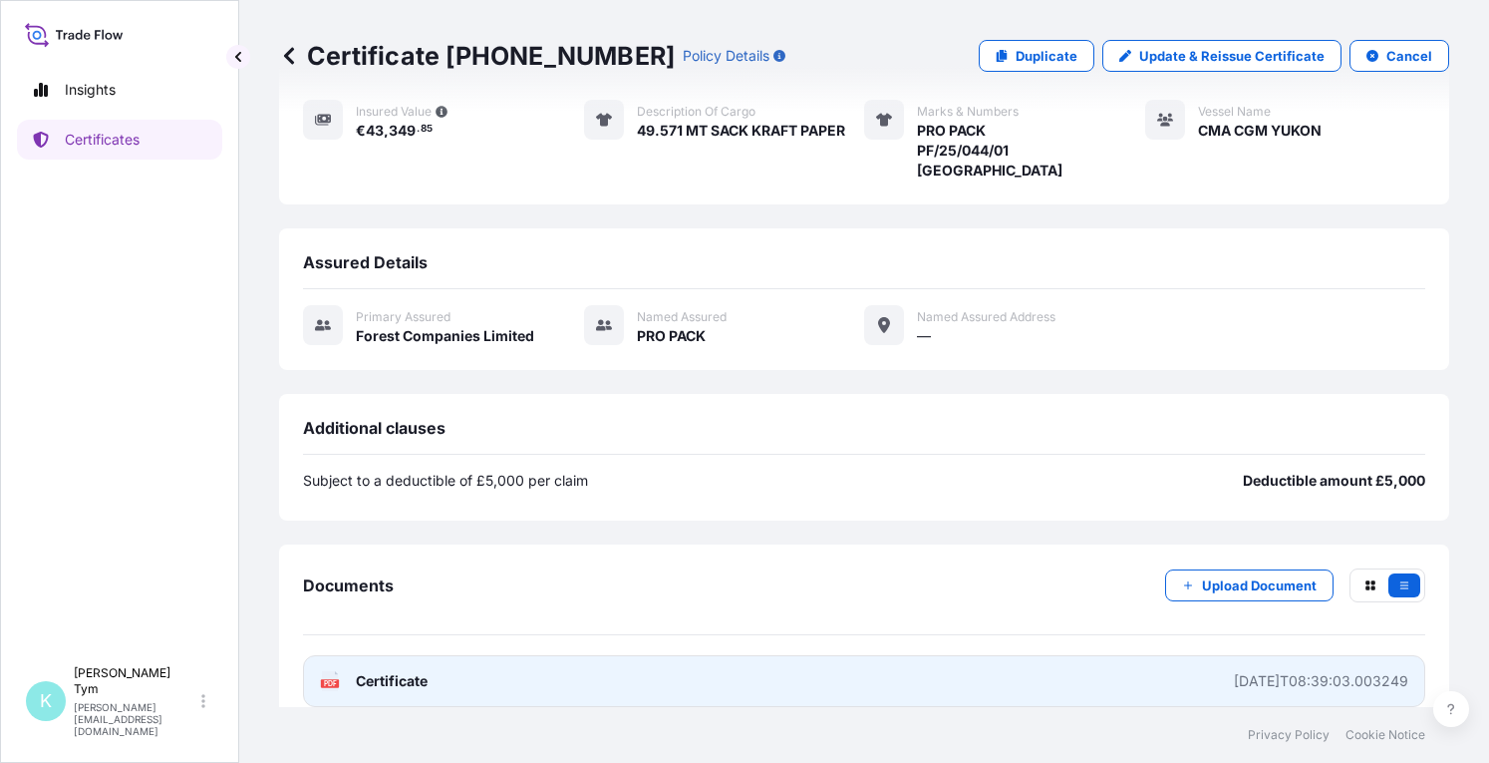
click at [371, 671] on span "Certificate" at bounding box center [392, 681] width 72 height 20
